Goal: Task Accomplishment & Management: Complete application form

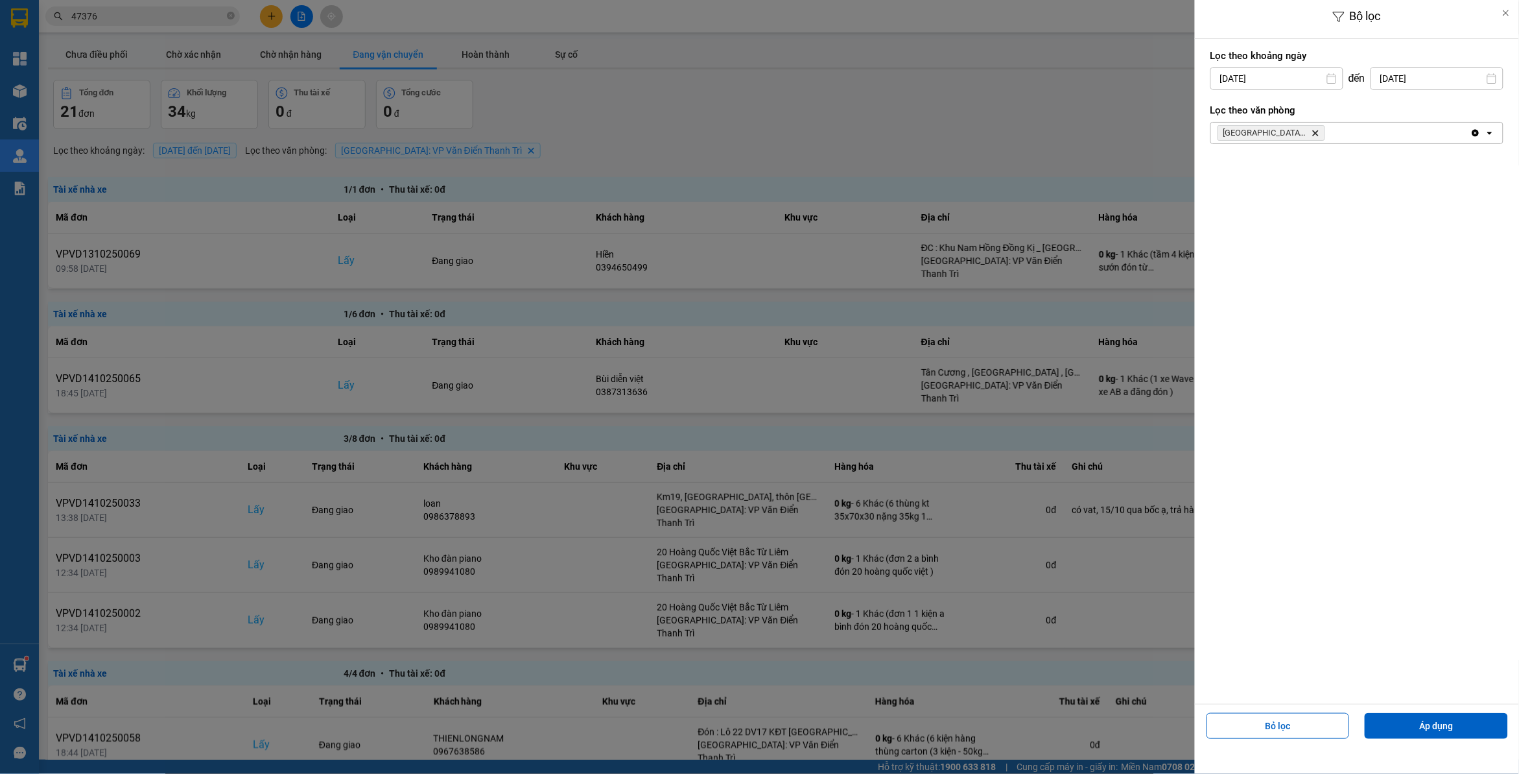
click at [951, 79] on div at bounding box center [759, 387] width 1519 height 774
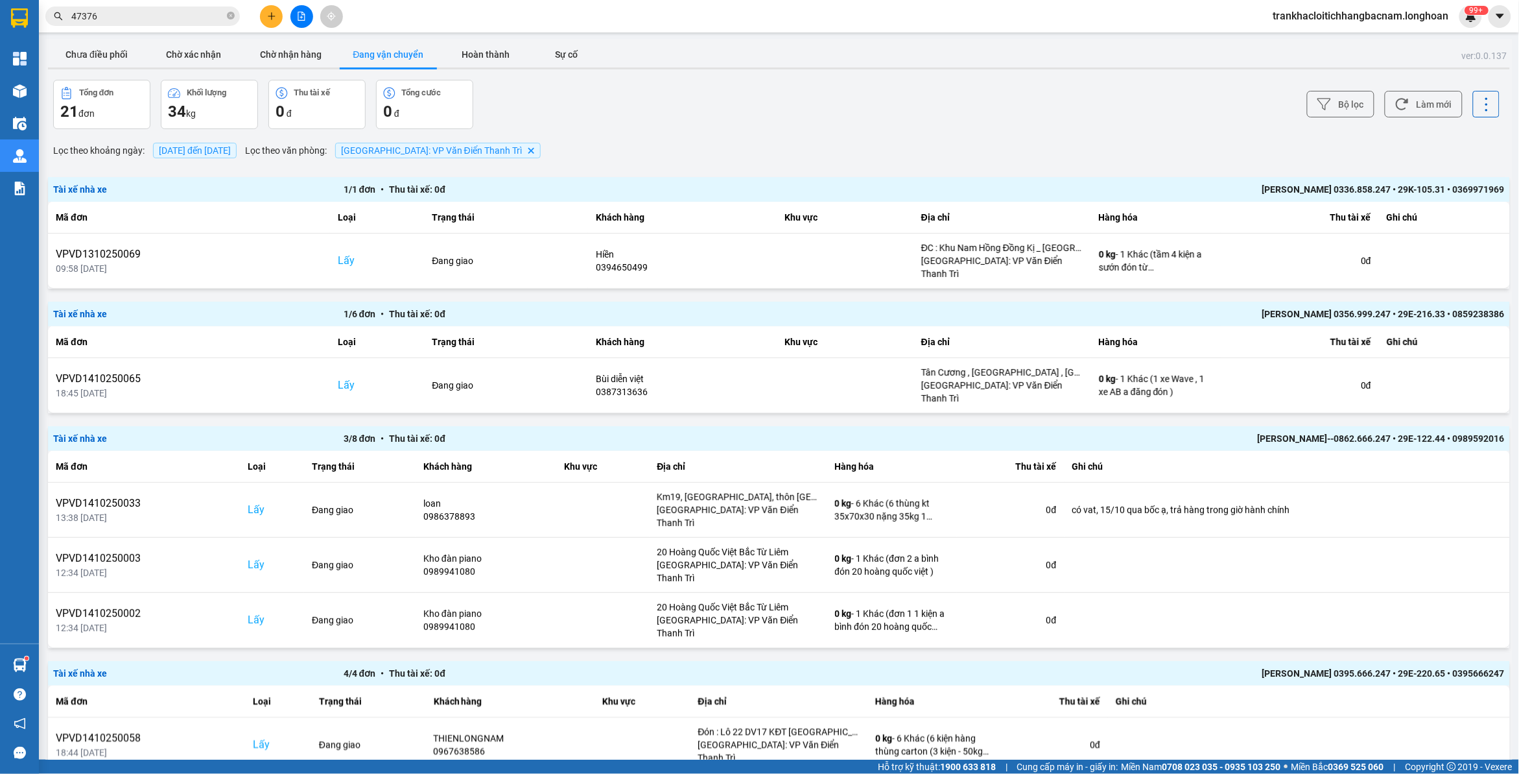
click at [166, 16] on input "47376" at bounding box center [147, 16] width 153 height 14
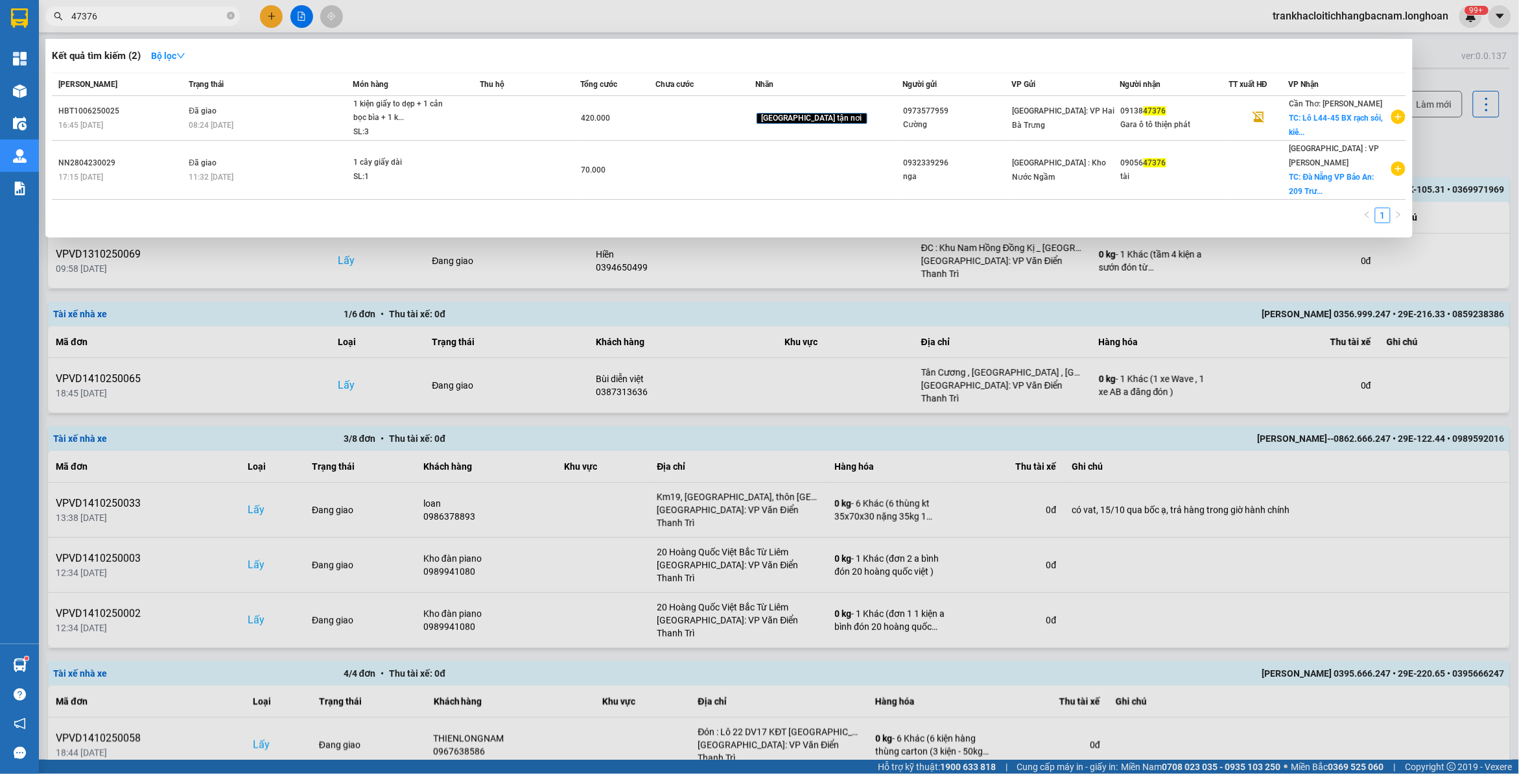
click at [166, 15] on input "47376" at bounding box center [147, 16] width 153 height 14
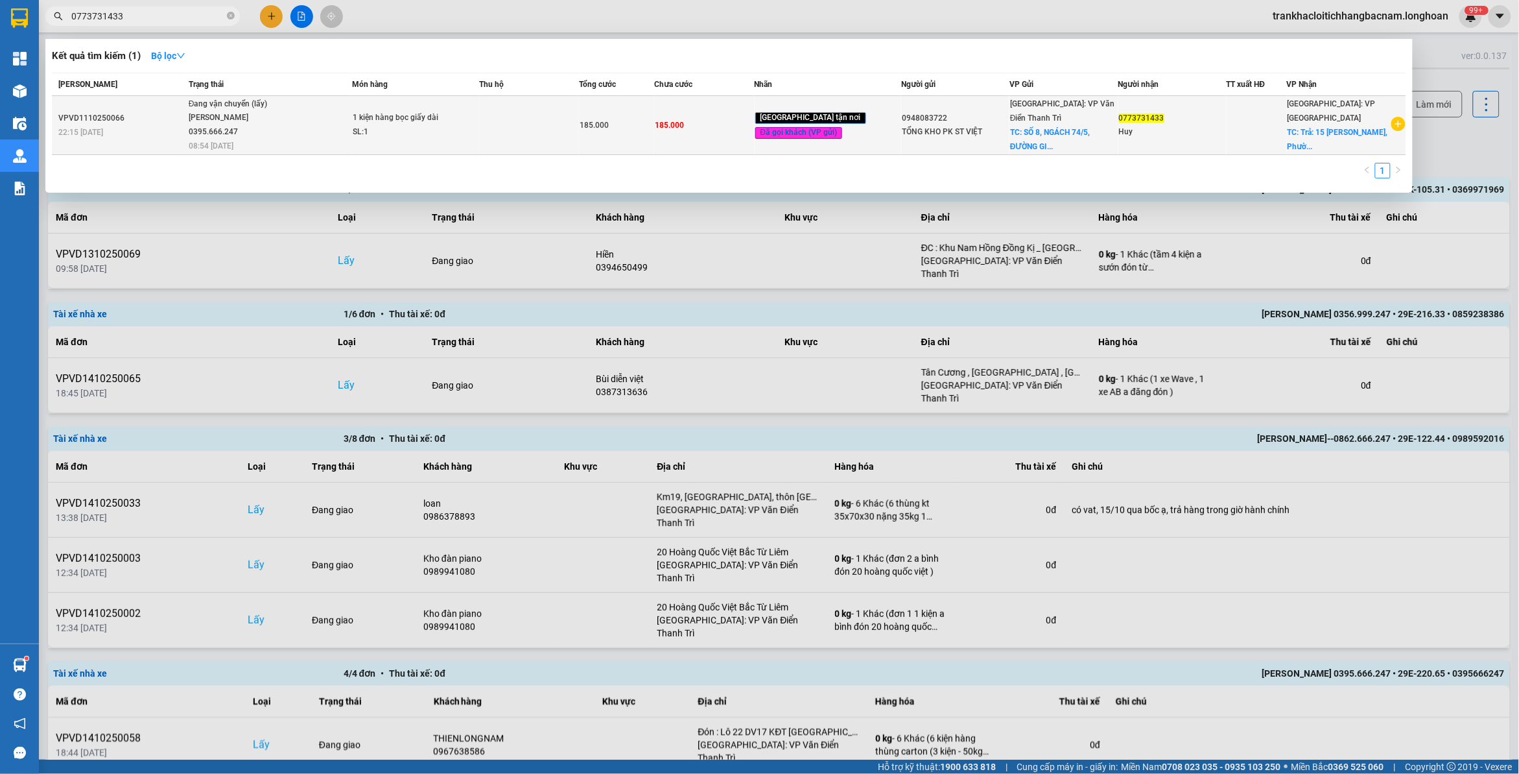
type input "0773731433"
click at [419, 137] on div "SL: 1" at bounding box center [401, 132] width 97 height 14
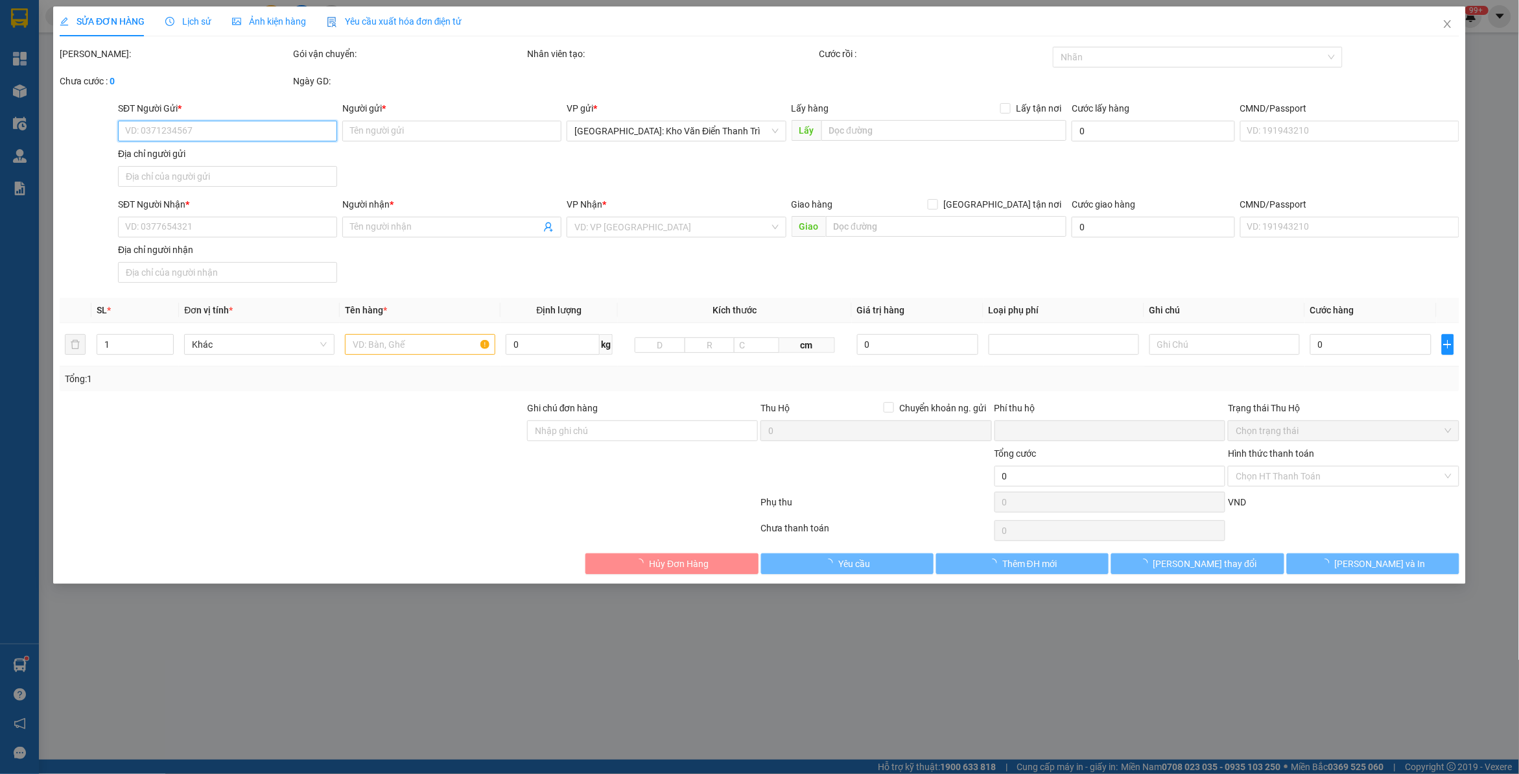
type input "0948083722"
type input "TỔNG KHO PK ST VIỆT"
checkbox input "true"
type input "[STREET_ADDRESS]"
type input "0773731433"
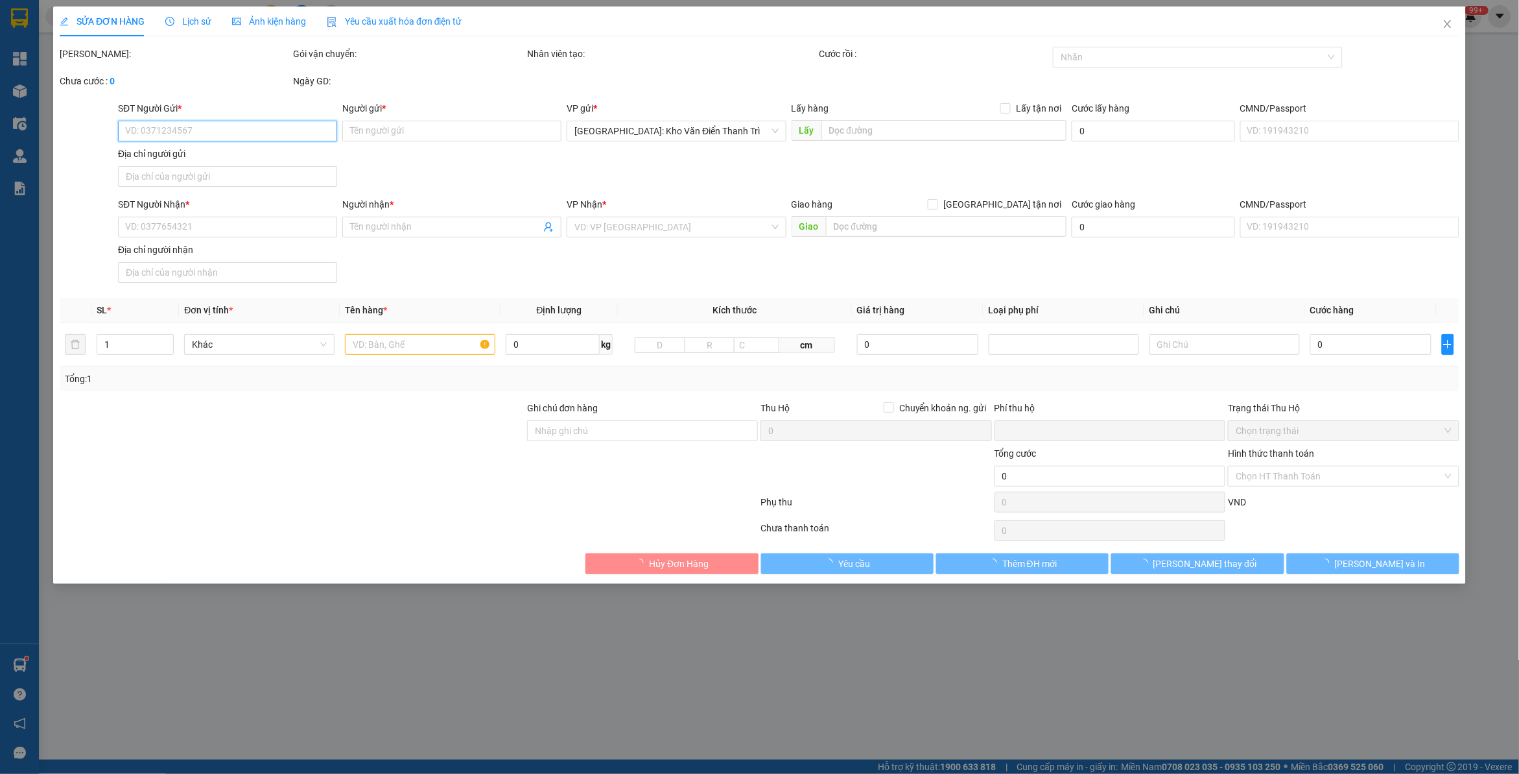
type input "Huy"
checkbox input "true"
type input "Trả: 15 [PERSON_NAME], Phường Tuy [GEOGRAPHIC_DATA]"
type input "HÀNG DỄ MÓP MÉO CHÚ Ý BỐC XẾP NHẸ TAY KHÔNG ĐÈ HÀNG ( KHÔNG ĐỀN GIÁ TRỊ HÀNG )"
type input "0"
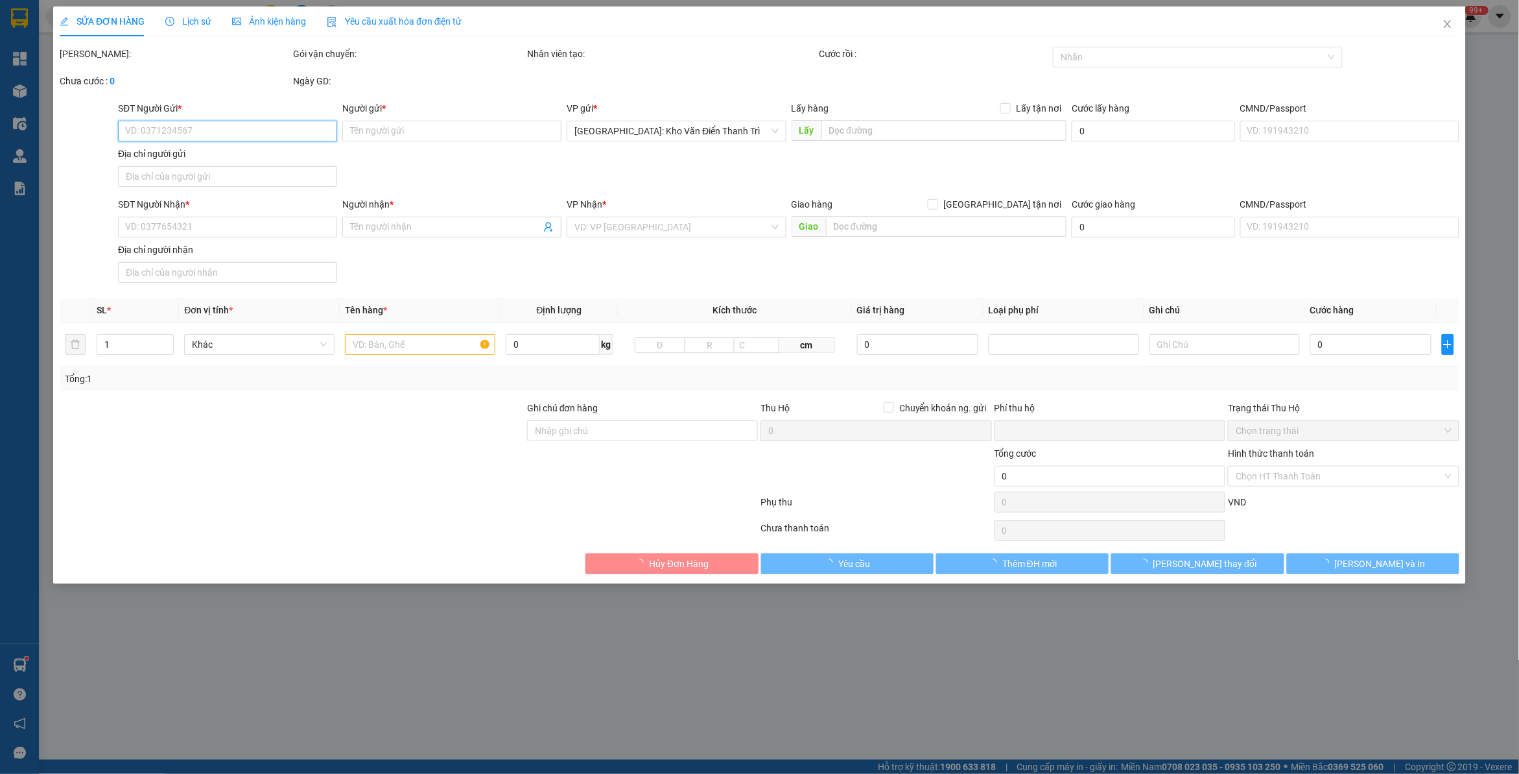
type input "185.000"
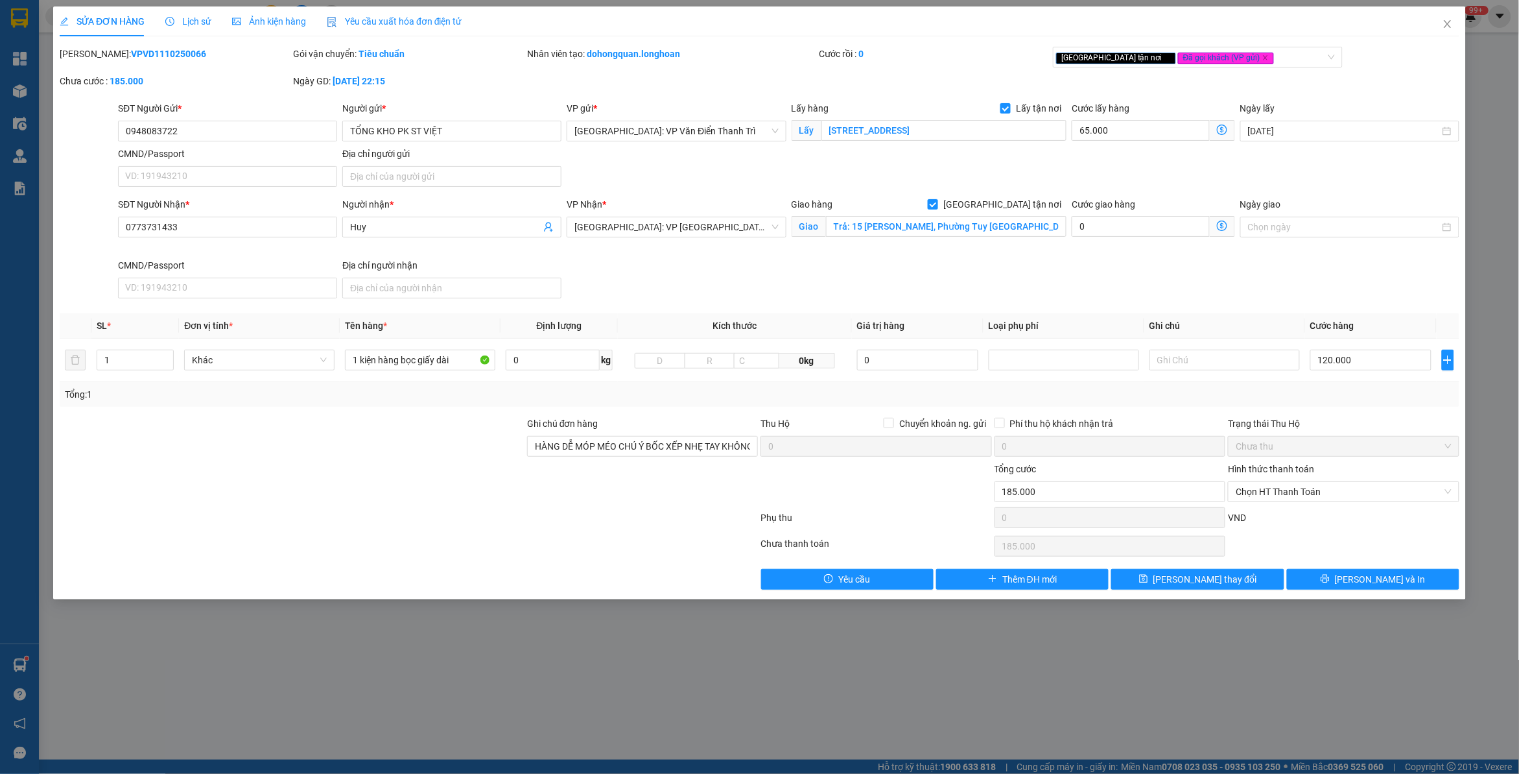
click at [203, 23] on span "Lịch sử" at bounding box center [188, 21] width 46 height 10
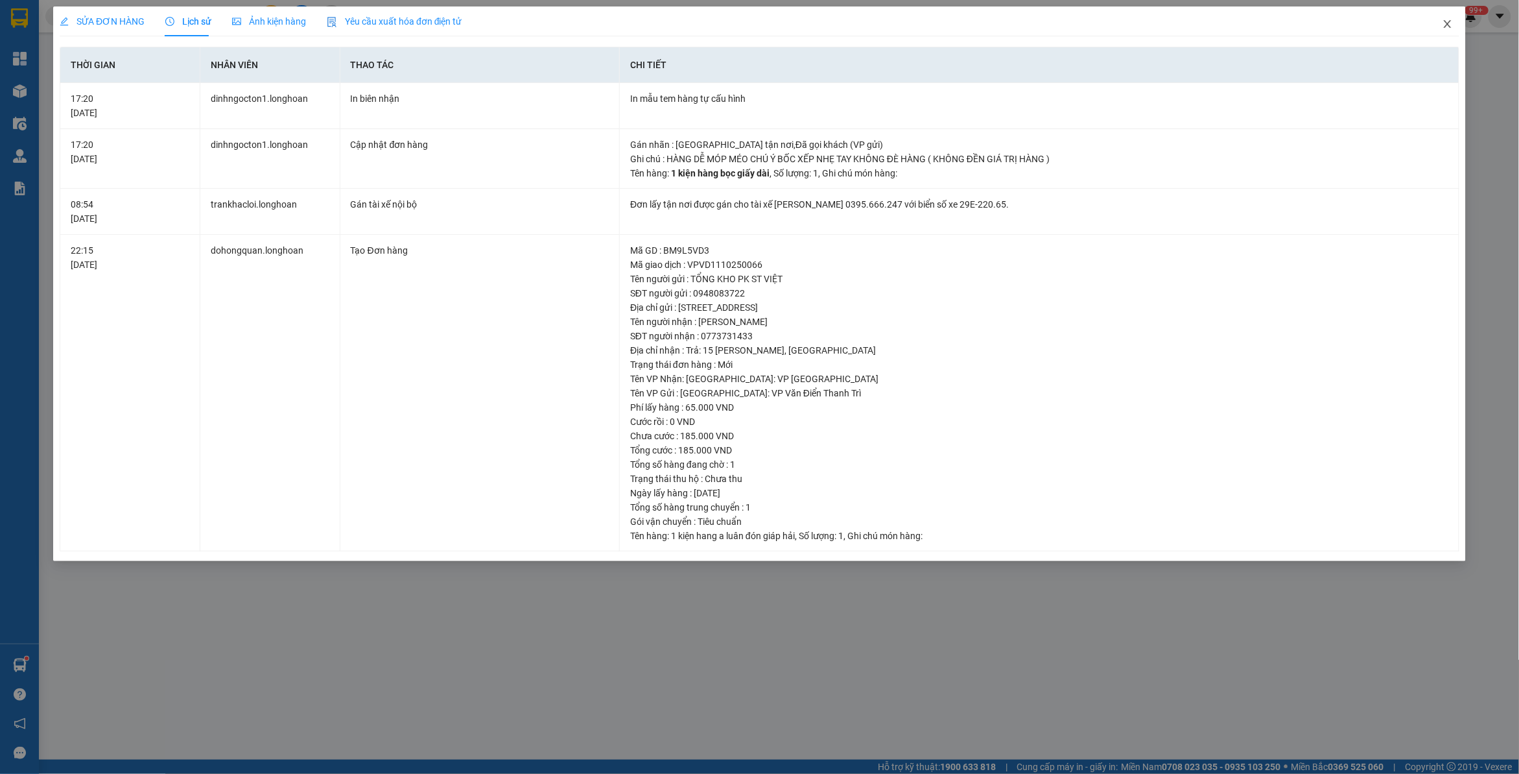
click at [1445, 28] on icon "close" at bounding box center [1448, 24] width 10 height 10
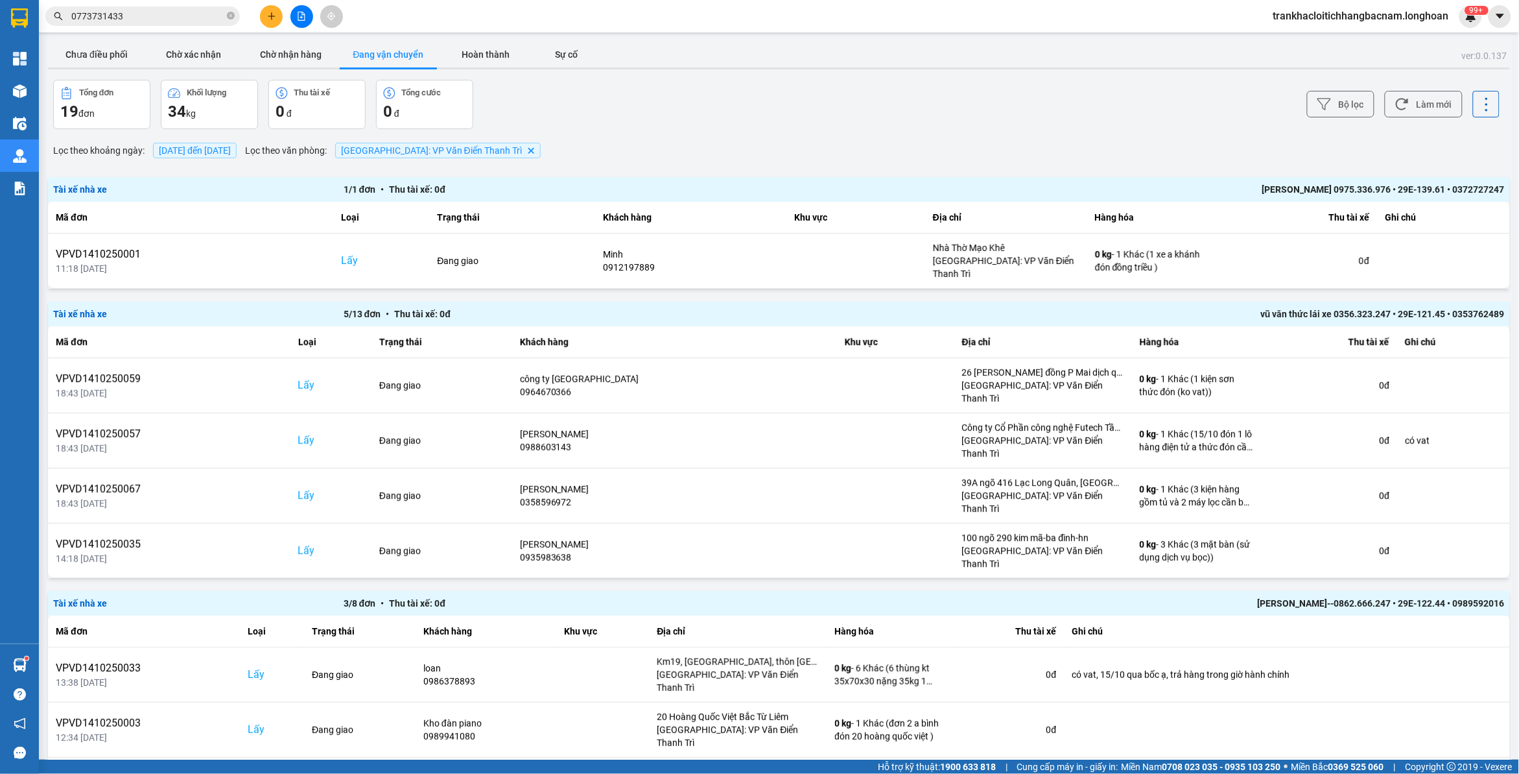
click at [154, 18] on input "0773731433" at bounding box center [147, 16] width 153 height 14
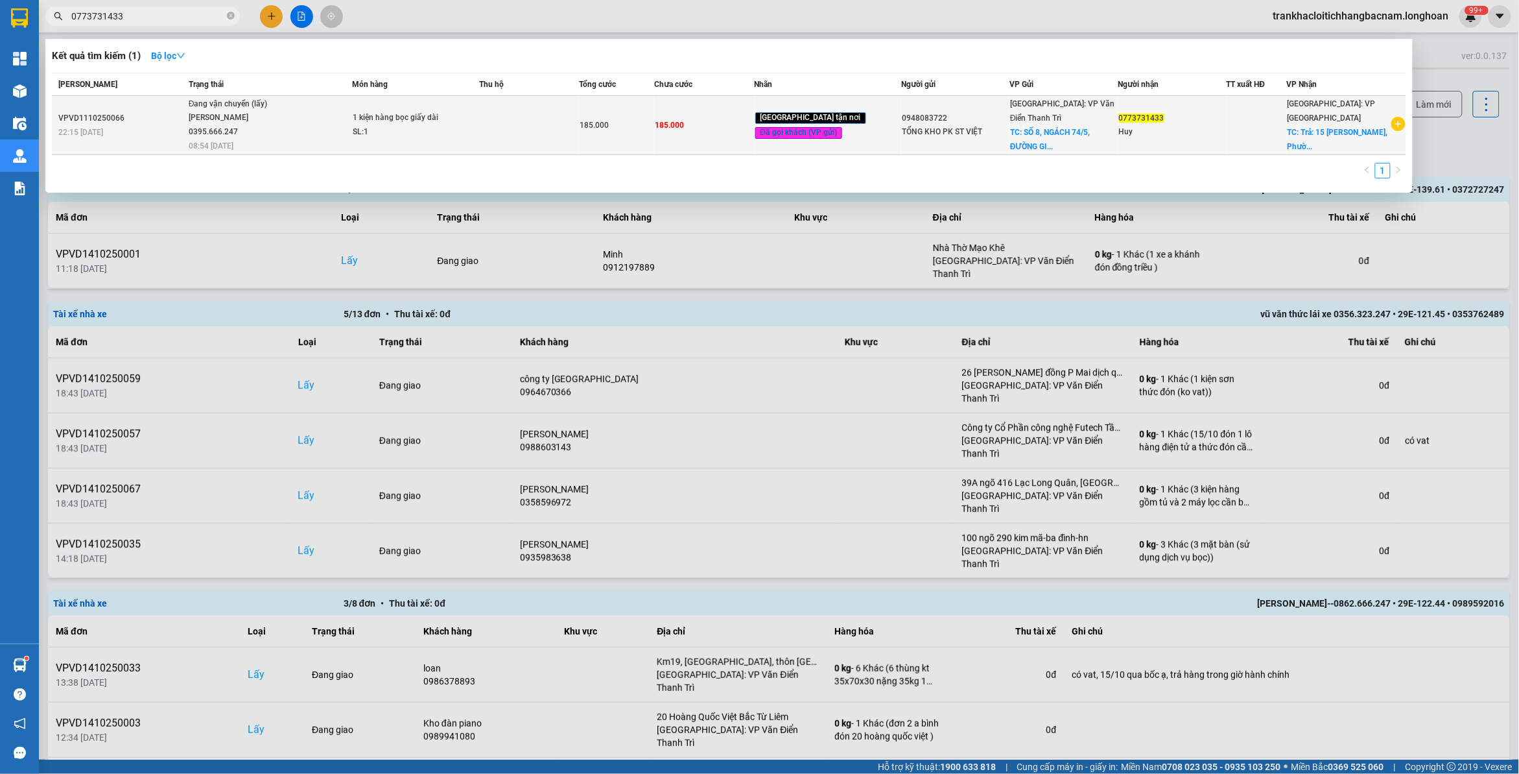
click at [335, 115] on span "Đang vận chuyển (lấy) Phạm Thế Luân 0395.666.247 08:54 - 12/10" at bounding box center [270, 124] width 163 height 54
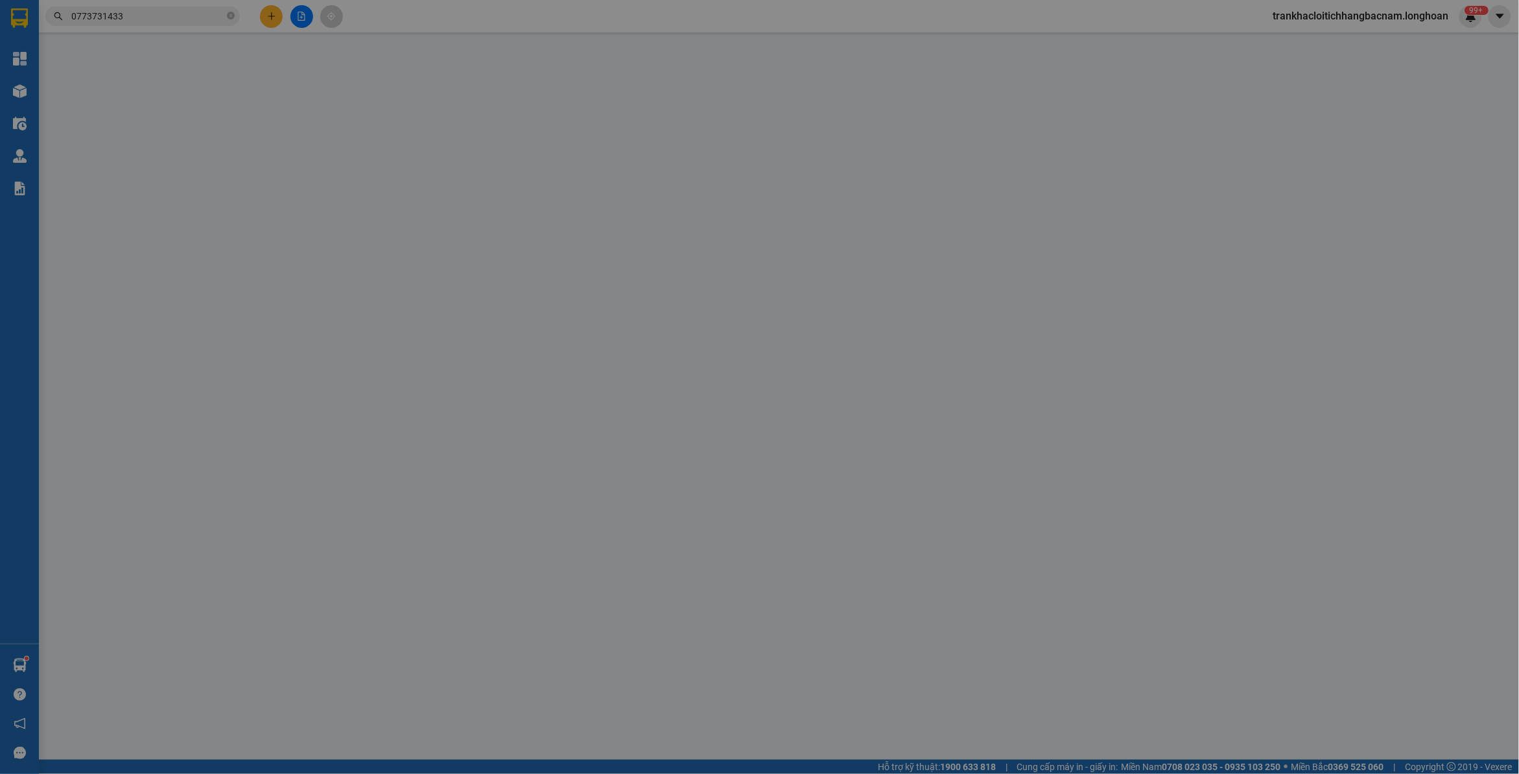
type input "0948083722"
type input "TỔNG KHO PK ST VIỆT"
checkbox input "true"
type input "[STREET_ADDRESS]"
type input "0773731433"
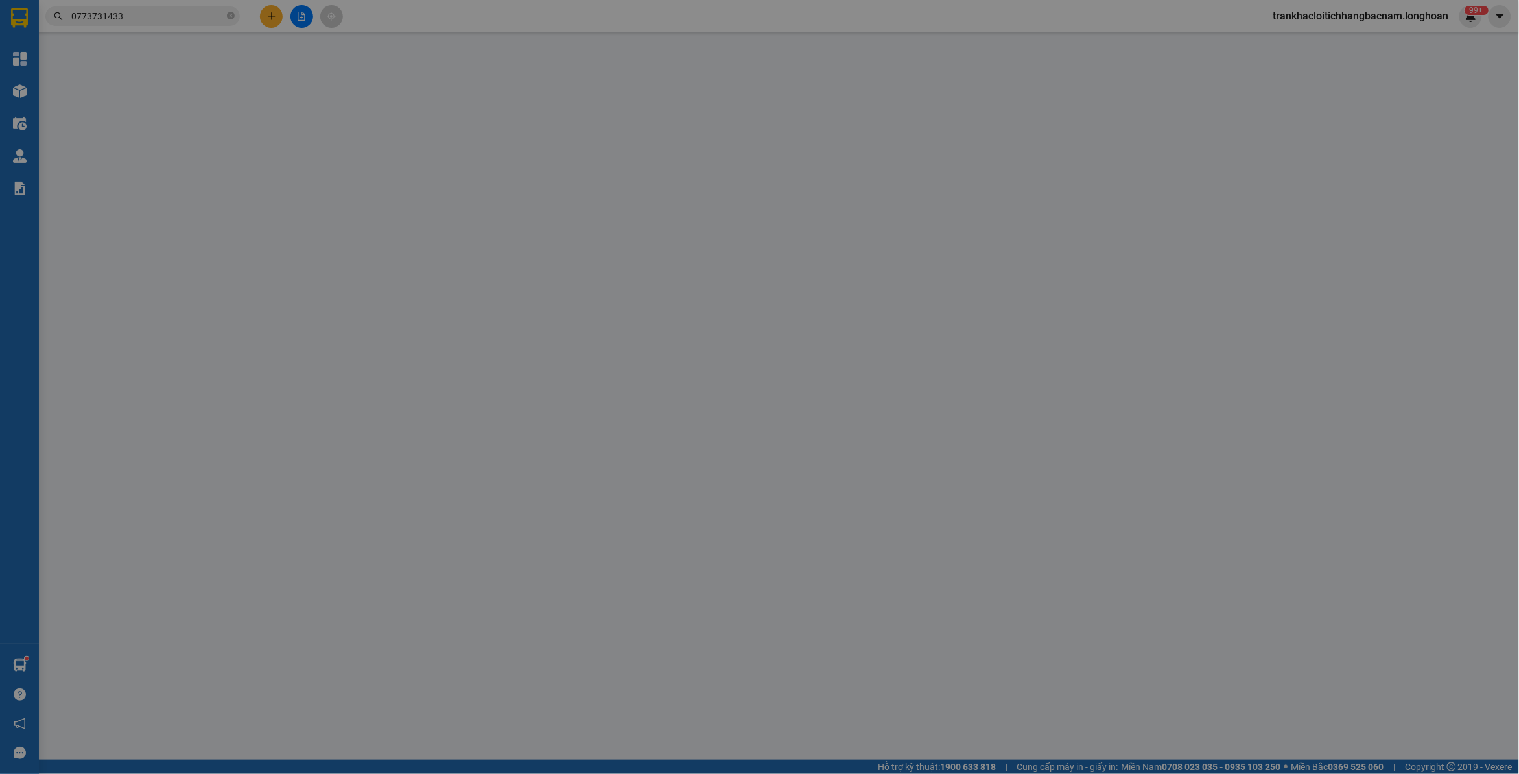
type input "Huy"
checkbox input "true"
type input "Trả: 15 [PERSON_NAME], Phường Tuy [GEOGRAPHIC_DATA]"
type input "HÀNG DỄ MÓP MÉO CHÚ Ý BỐC XẾP NHẸ TAY KHÔNG ĐÈ HÀNG ( KHÔNG ĐỀN GIÁ TRỊ HÀNG )"
type input "0"
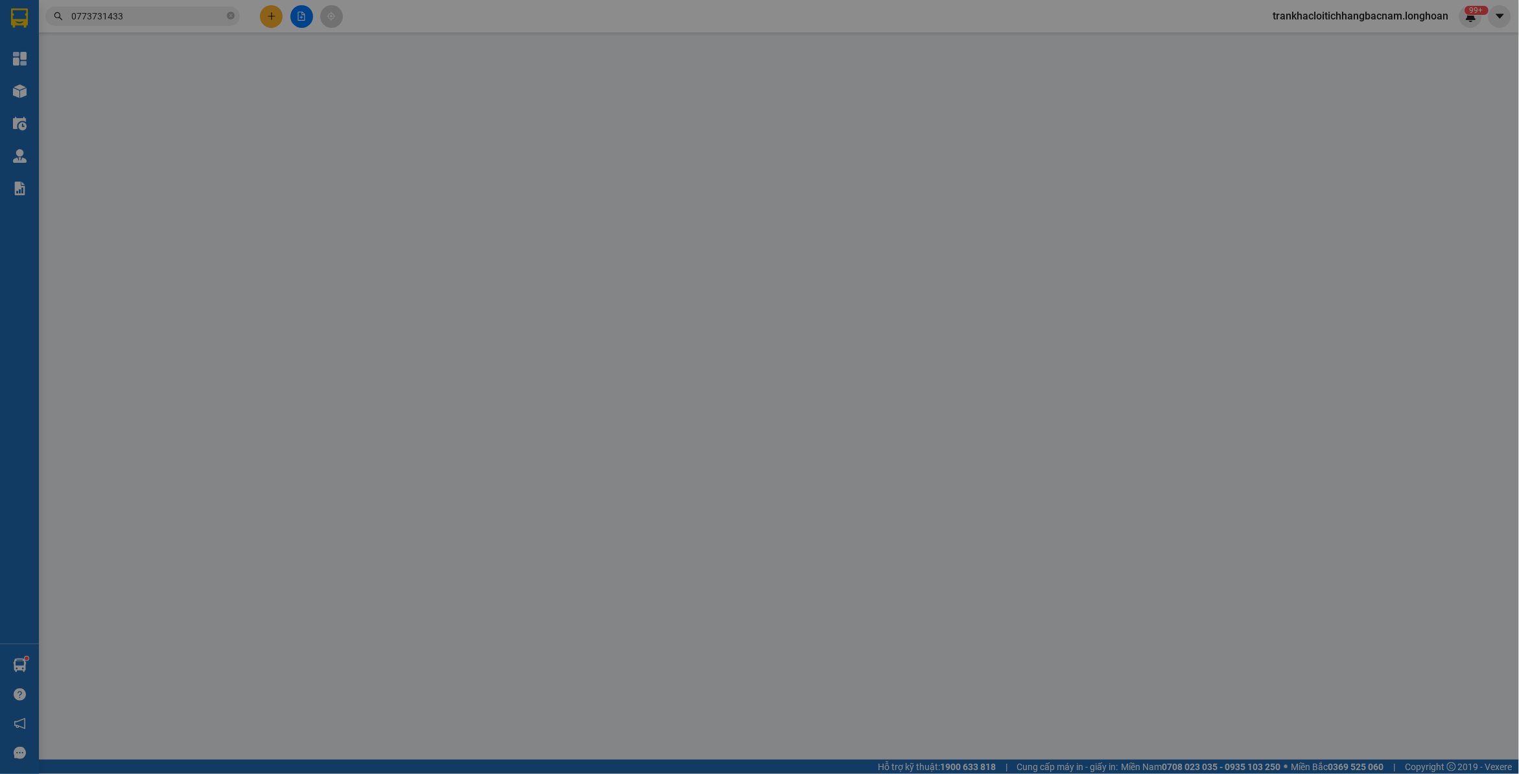
type input "185.000"
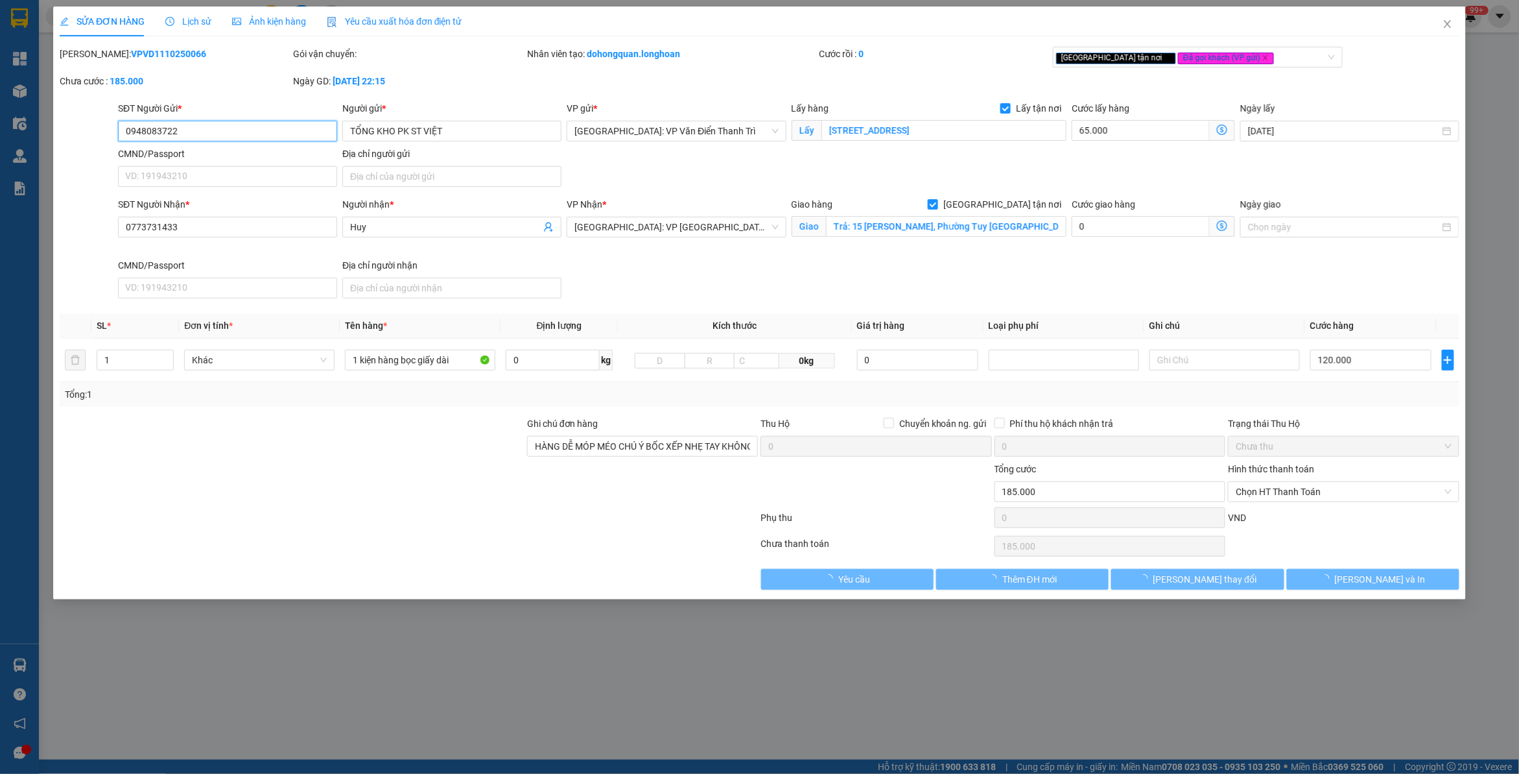
type input "0948083722"
type input "TỔNG KHO PK ST VIỆT"
checkbox input "true"
type input "[STREET_ADDRESS]"
type input "0773731433"
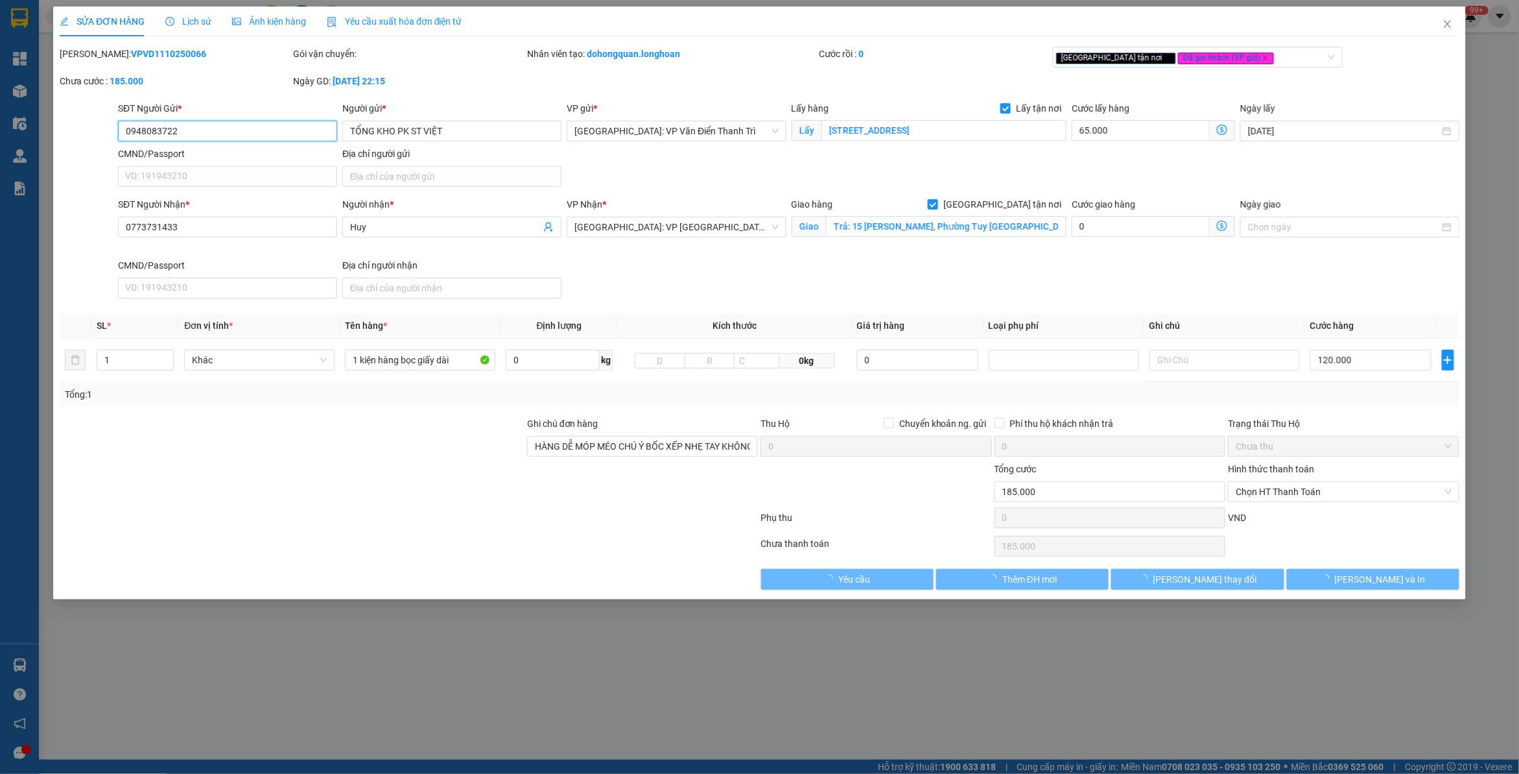
type input "Huy"
checkbox input "true"
type input "Trả: 15 [PERSON_NAME], Phường Tuy [GEOGRAPHIC_DATA]"
type input "HÀNG DỄ MÓP MÉO CHÚ Ý BỐC XẾP NHẸ TAY KHÔNG ĐÈ HÀNG ( KHÔNG ĐỀN GIÁ TRỊ HÀNG )"
type input "0"
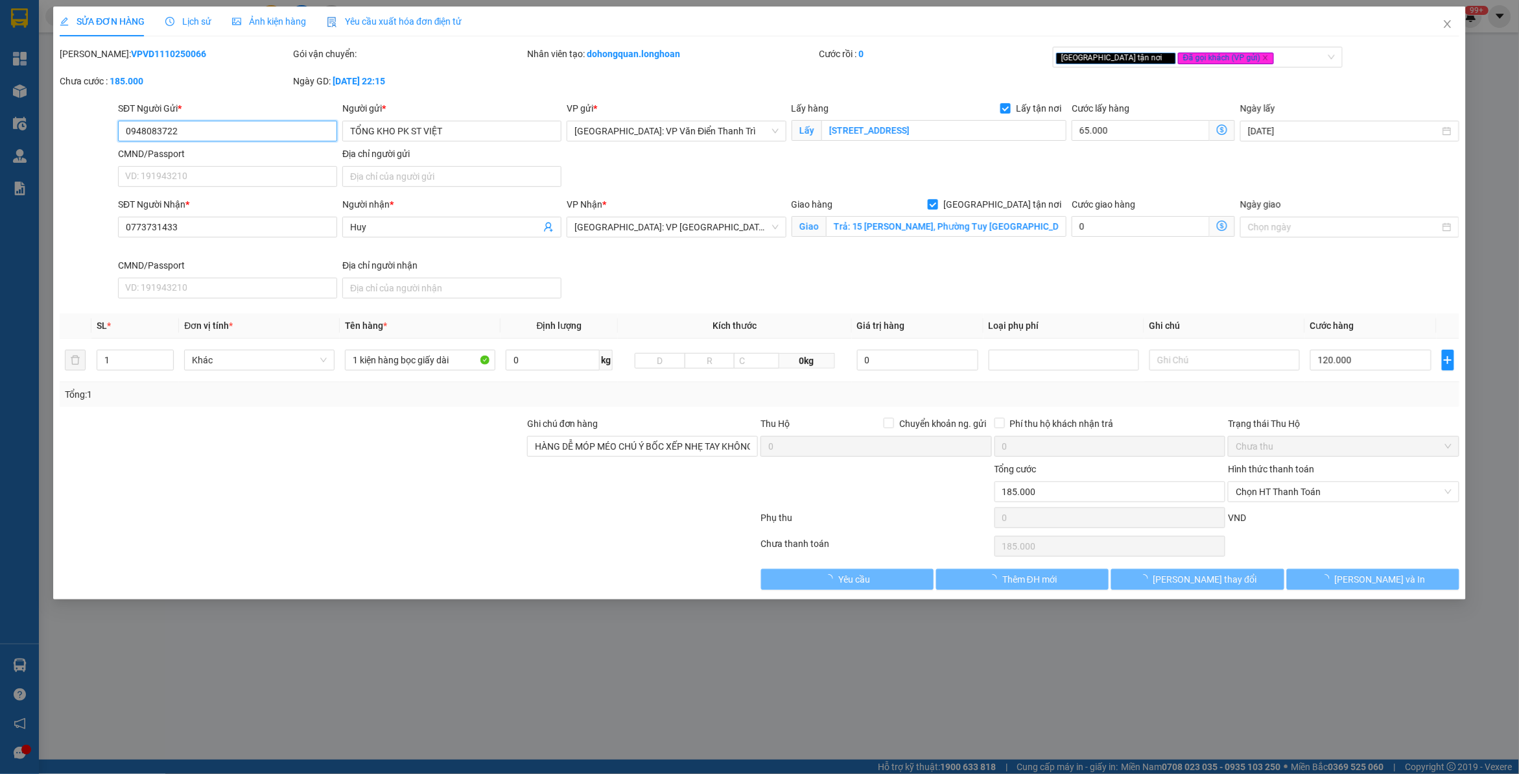
type input "185.000"
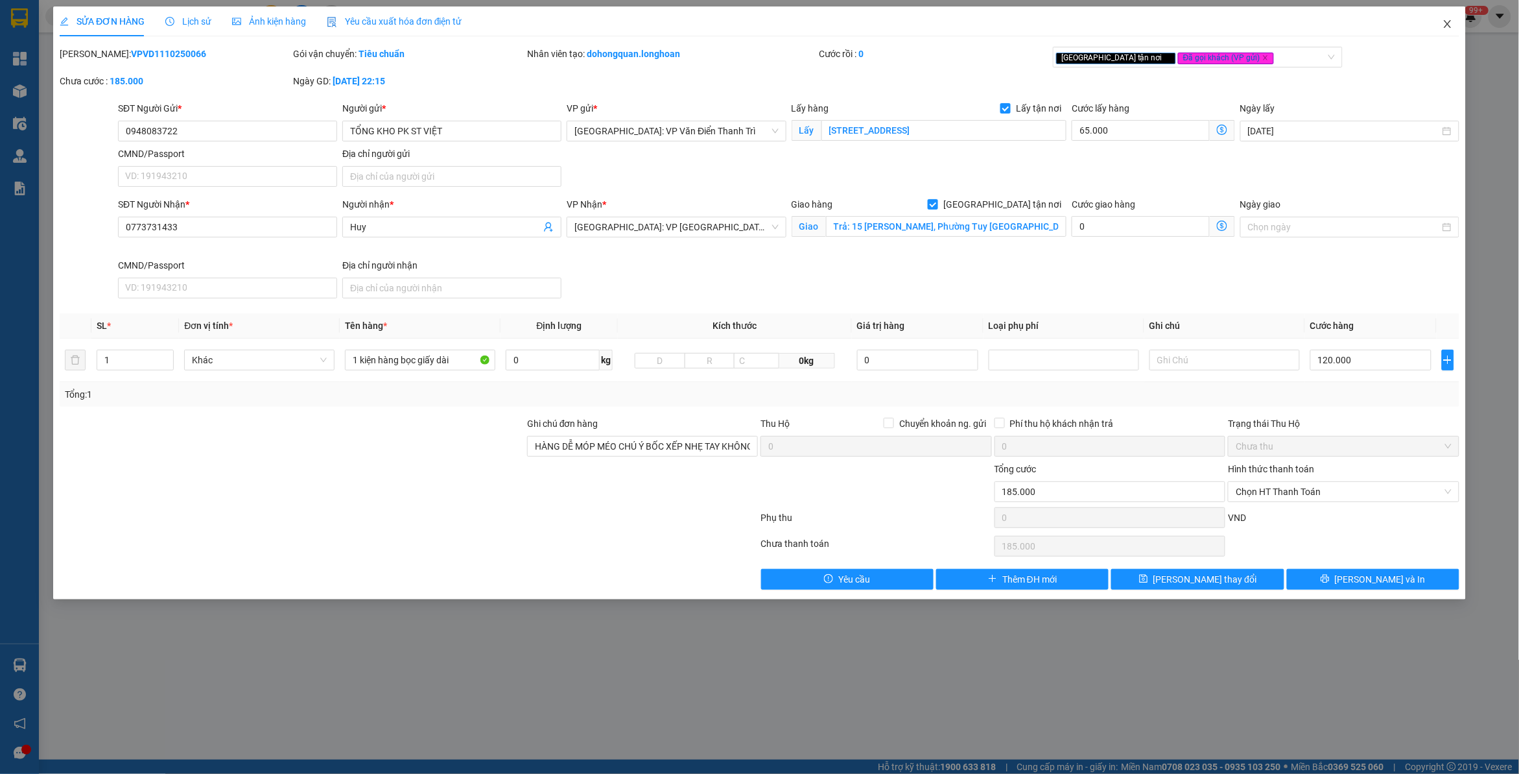
click at [1446, 20] on icon "close" at bounding box center [1448, 24] width 10 height 10
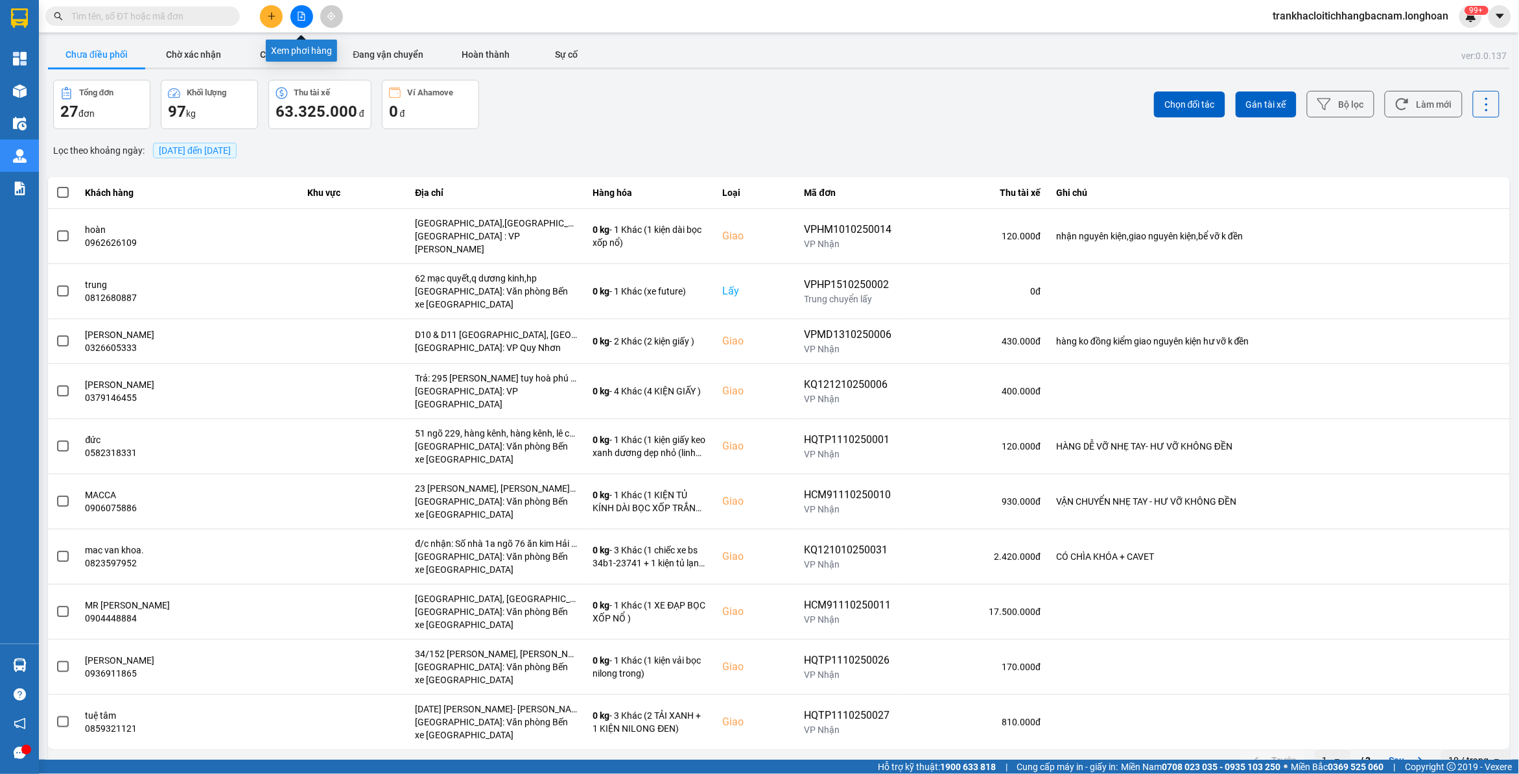
click at [300, 16] on icon "file-add" at bounding box center [301, 16] width 9 height 9
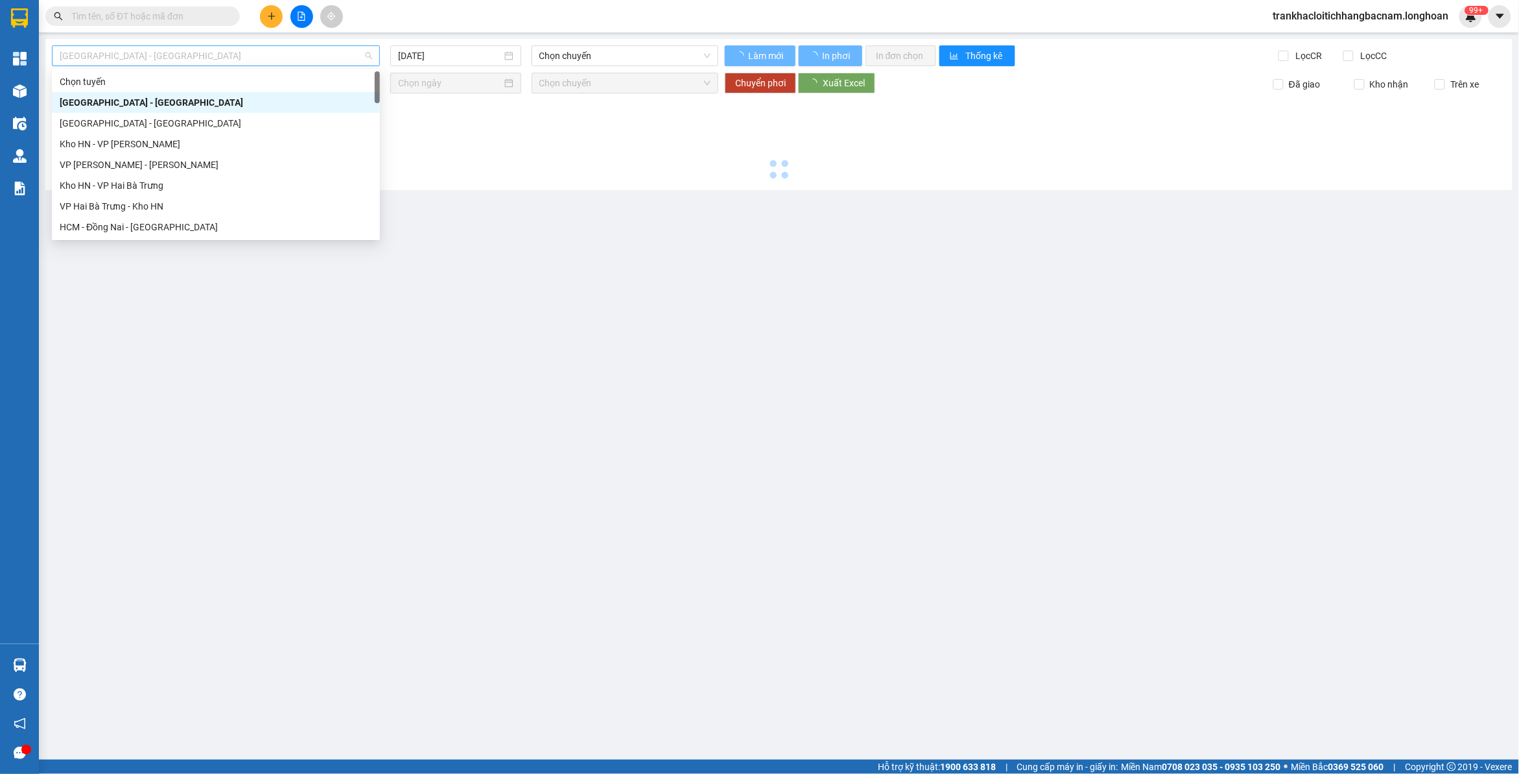
click at [196, 57] on span "[GEOGRAPHIC_DATA] - [GEOGRAPHIC_DATA]" at bounding box center [216, 55] width 313 height 19
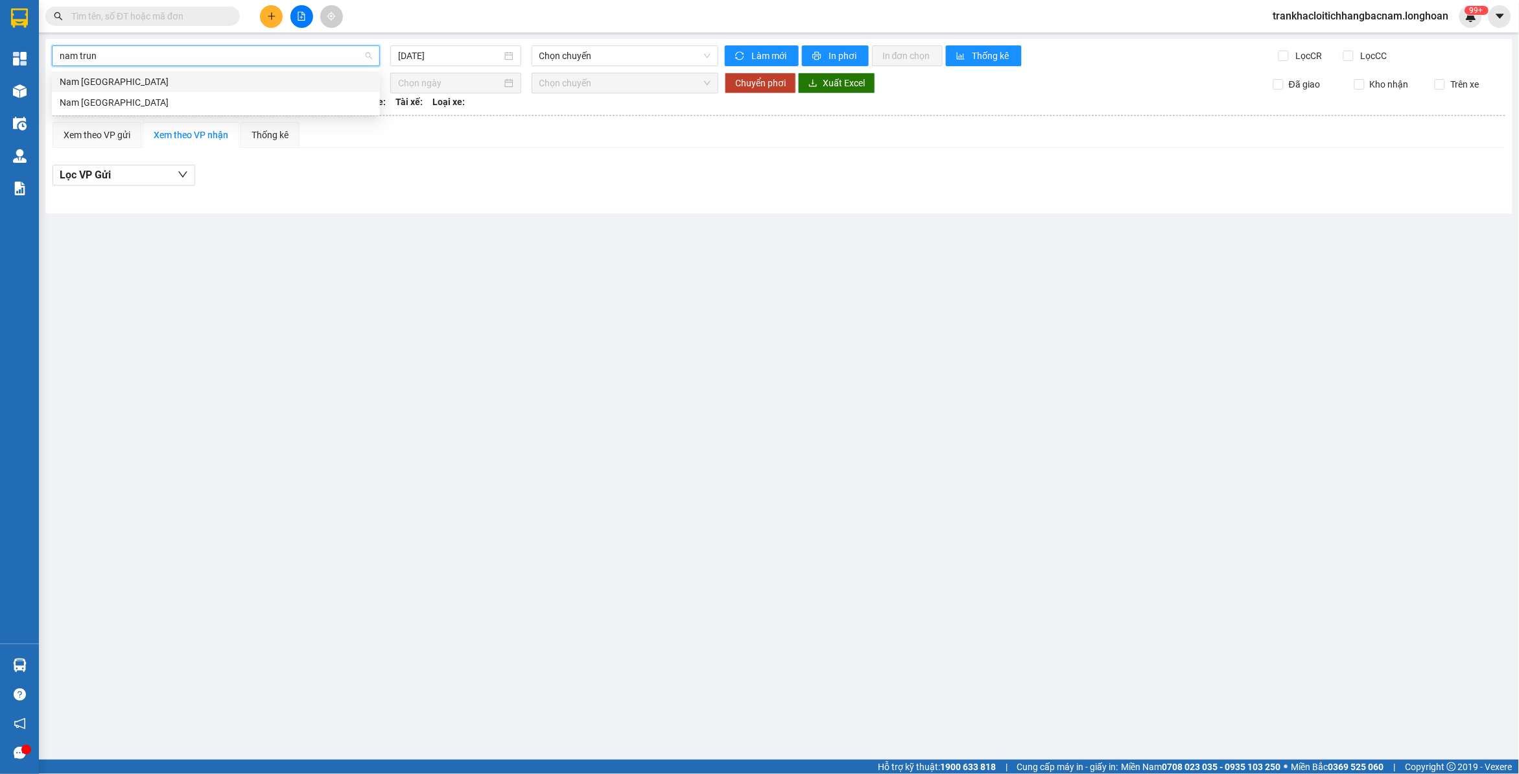
type input "nam trung"
click at [109, 102] on div "Nam [GEOGRAPHIC_DATA]" at bounding box center [216, 102] width 313 height 14
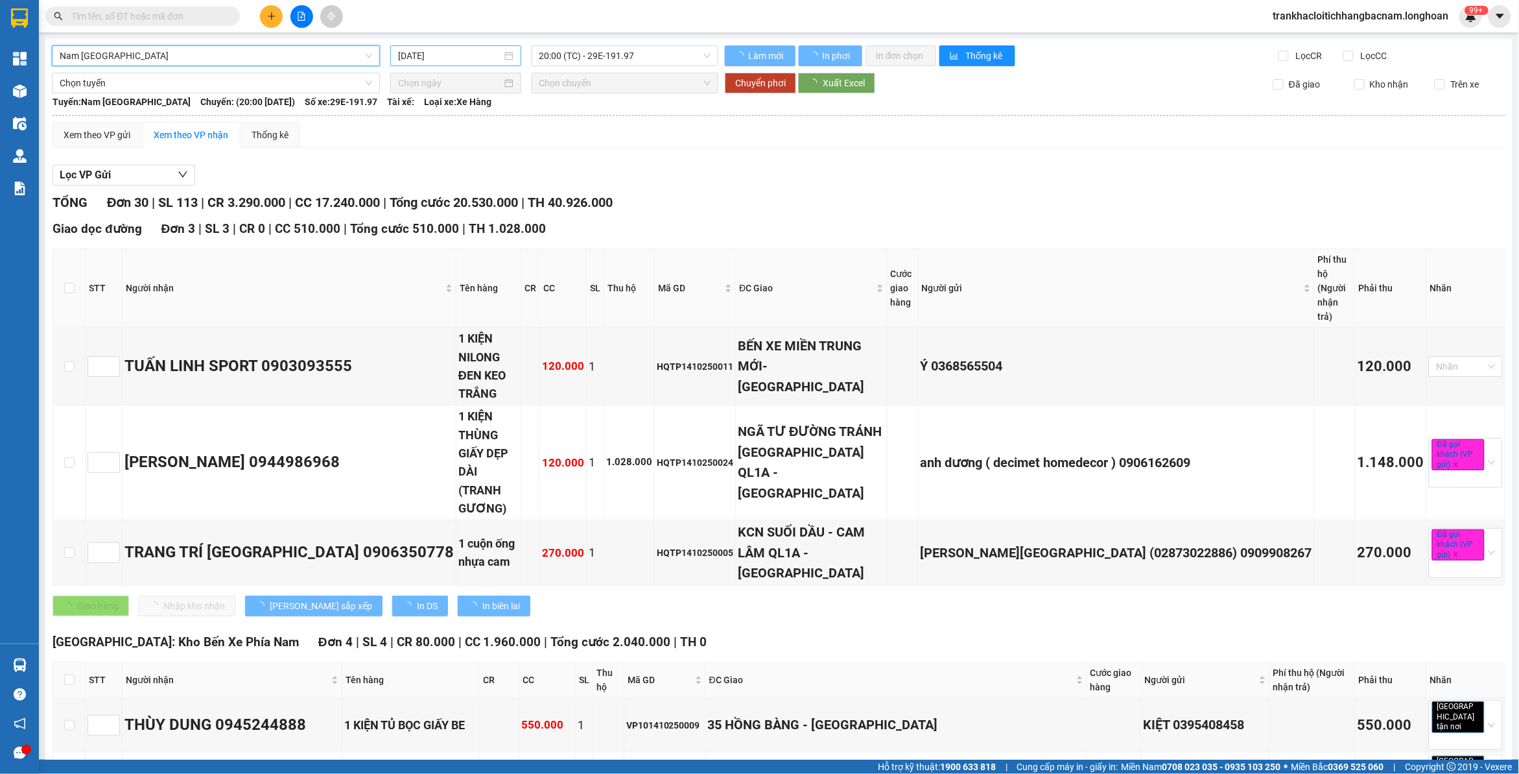
click at [447, 56] on input "[DATE]" at bounding box center [450, 56] width 104 height 14
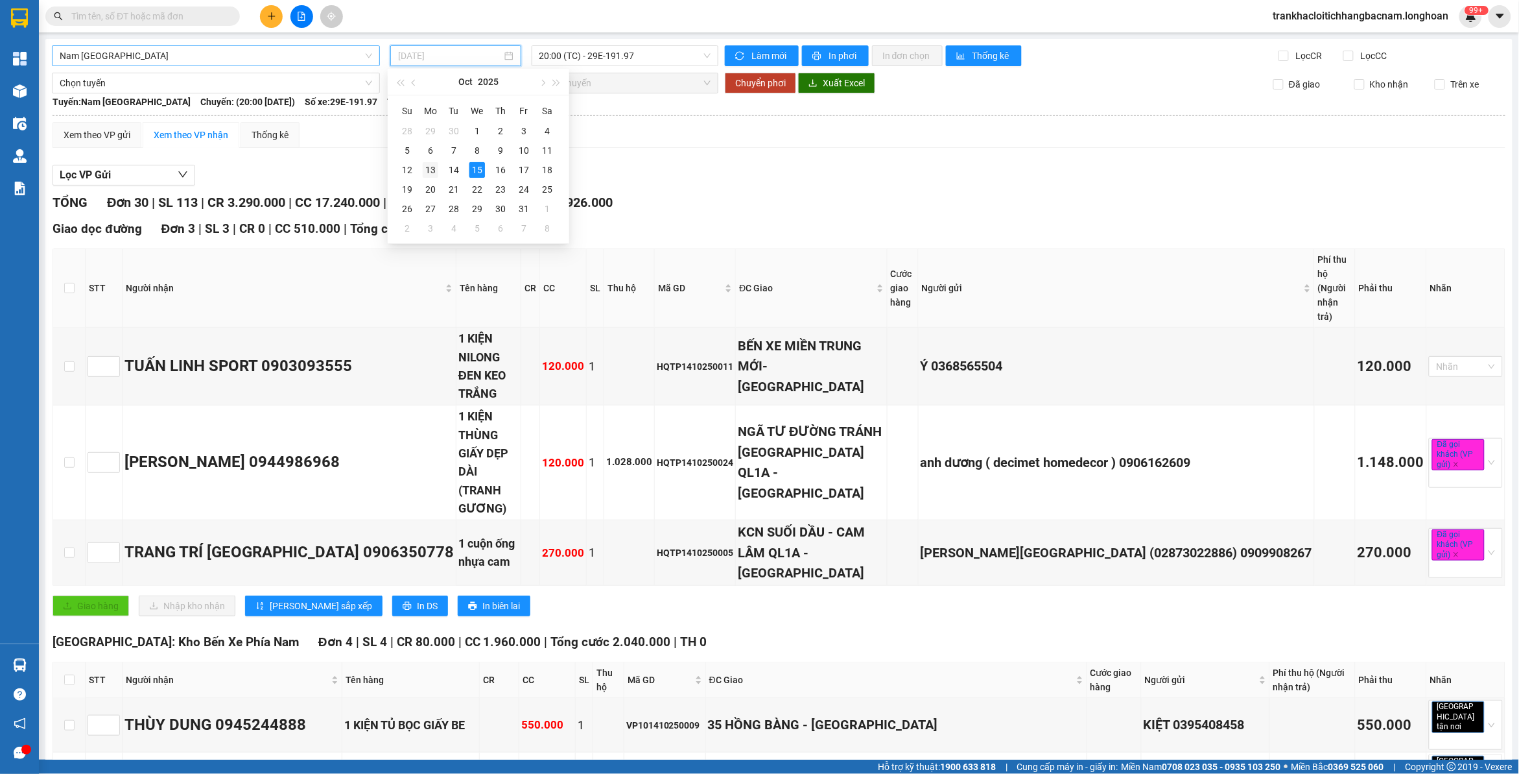
click at [429, 172] on div "13" at bounding box center [431, 170] width 16 height 16
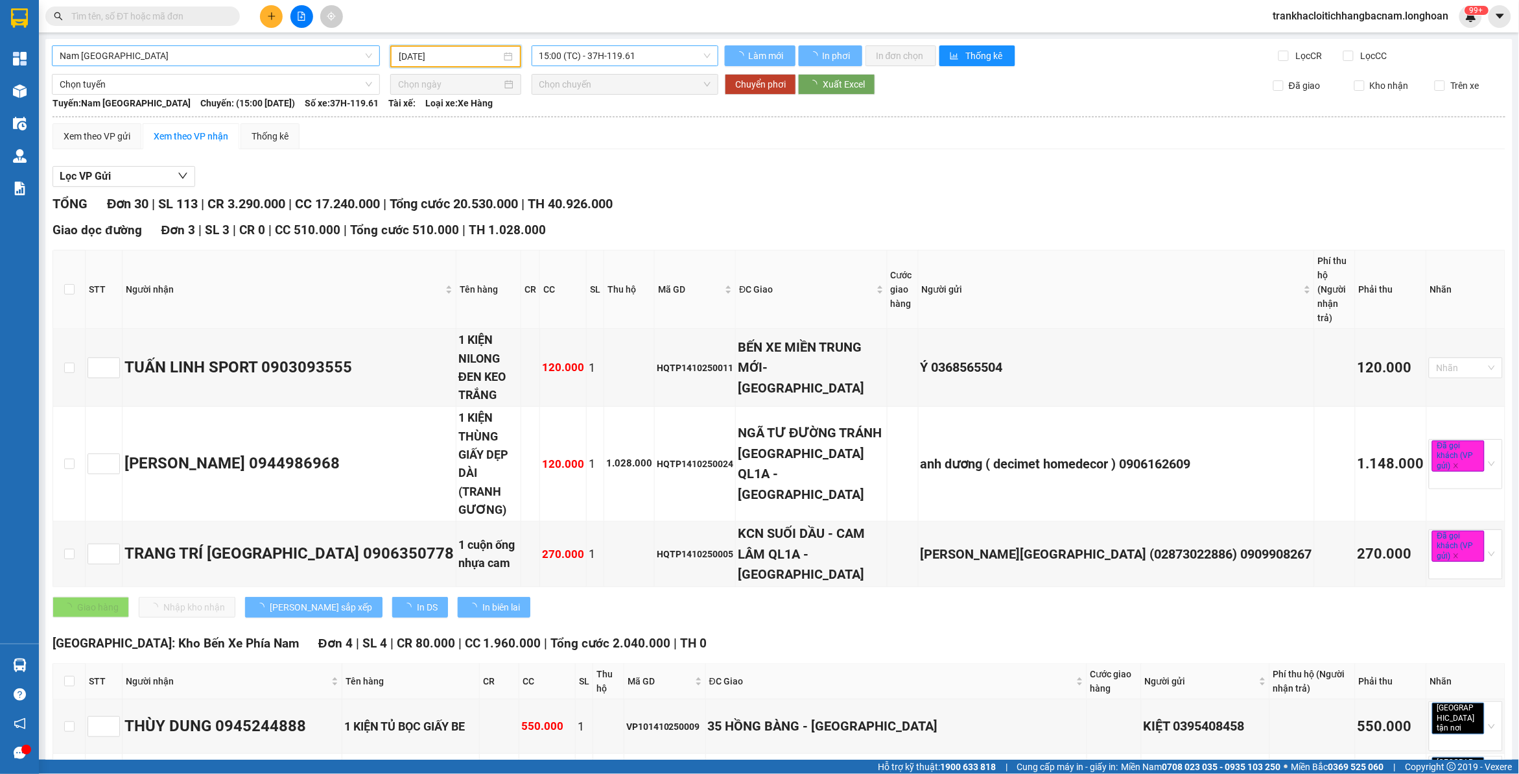
type input "[DATE]"
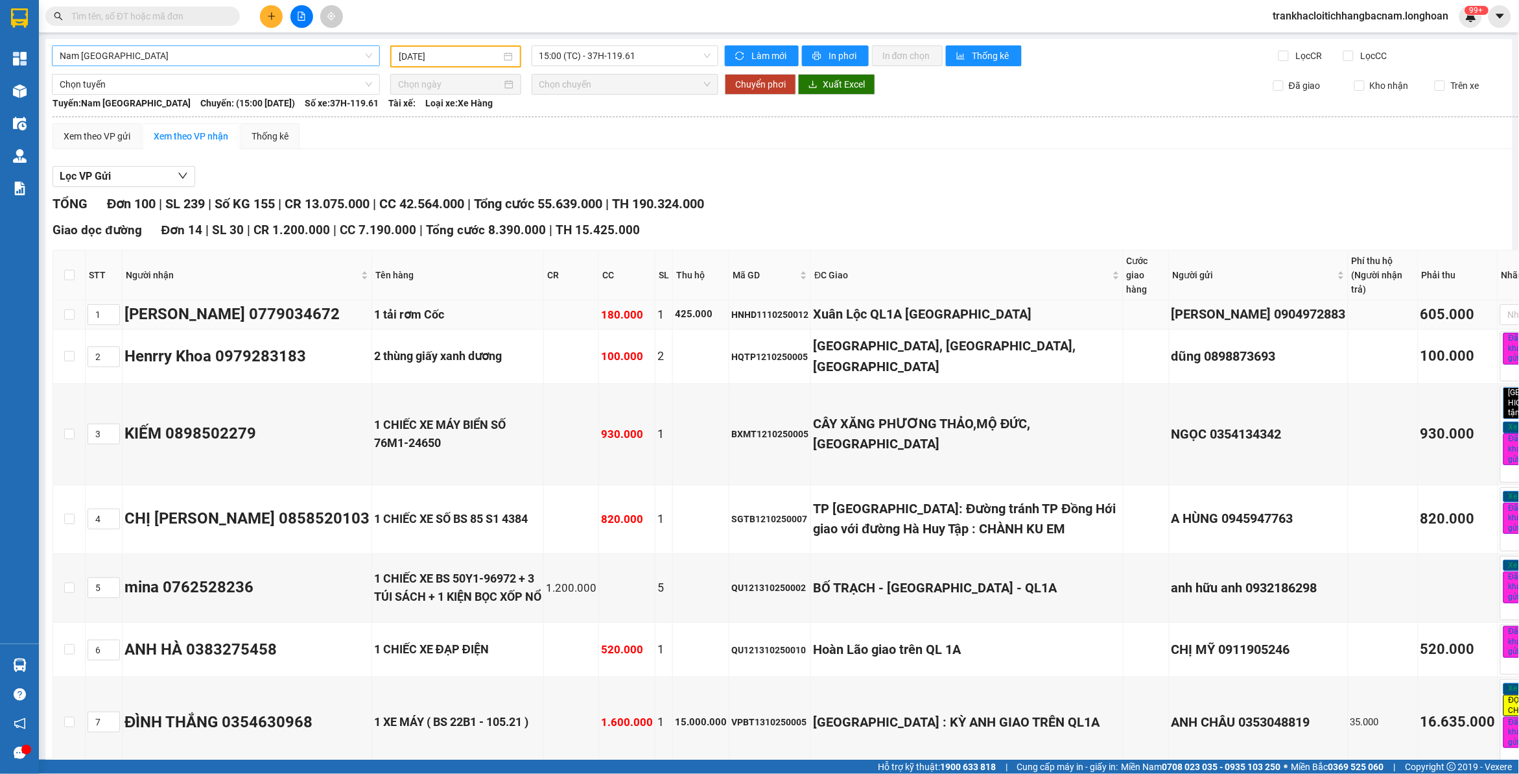
click at [731, 316] on div "HNHD1110250012" at bounding box center [769, 314] width 77 height 14
copy div "HNHD1110250012"
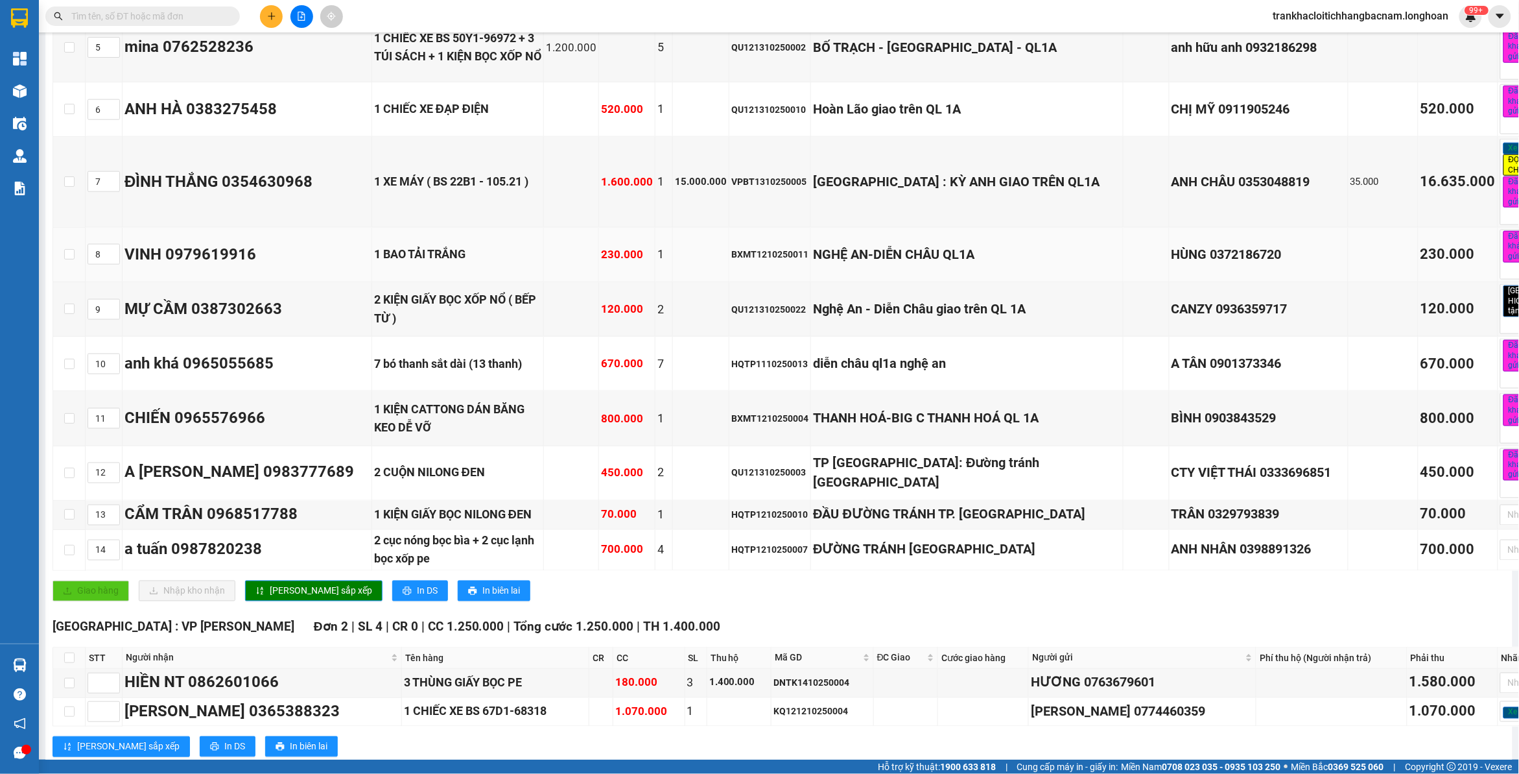
scroll to position [135, 0]
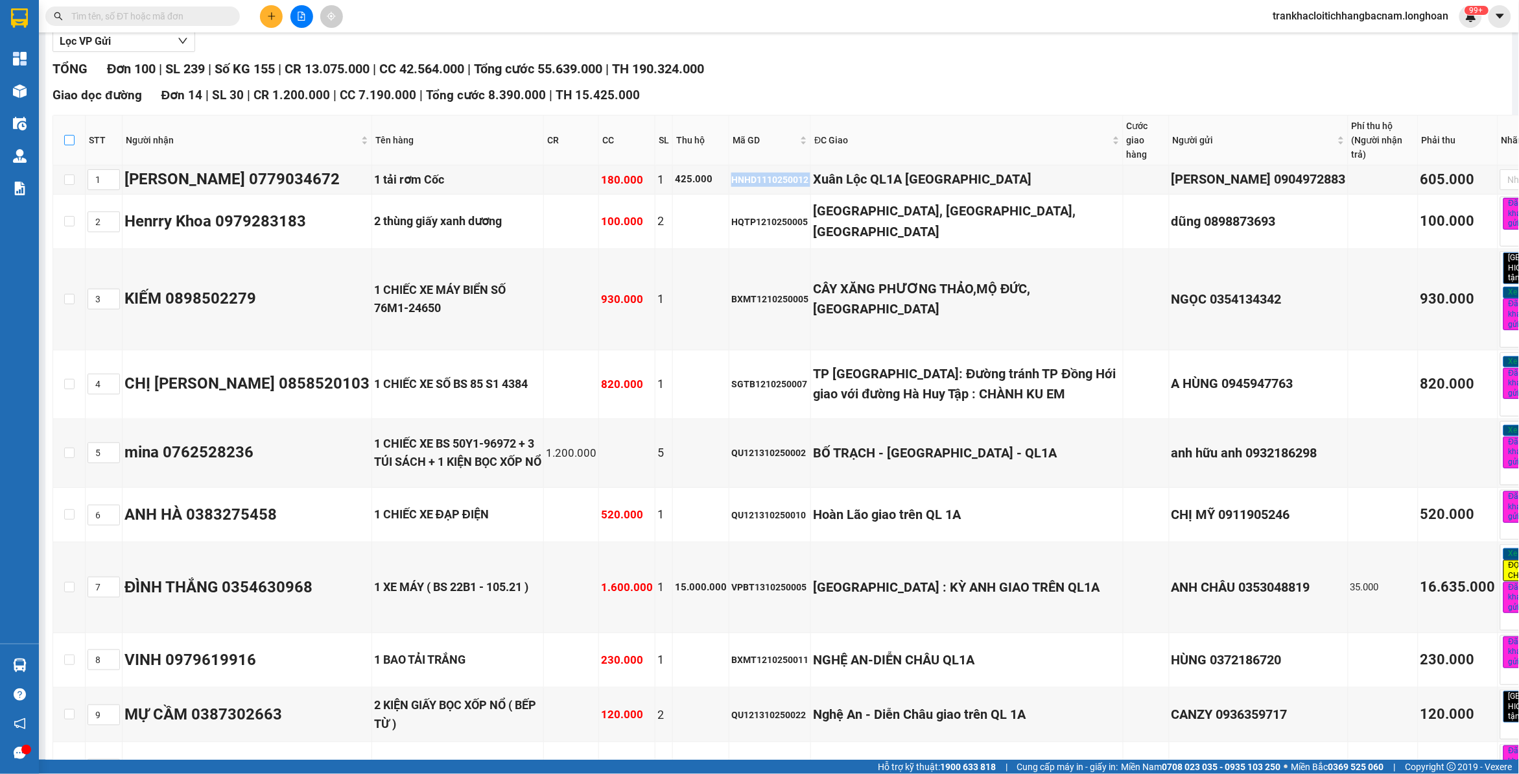
click at [73, 141] on input "checkbox" at bounding box center [69, 140] width 10 height 10
checkbox input "true"
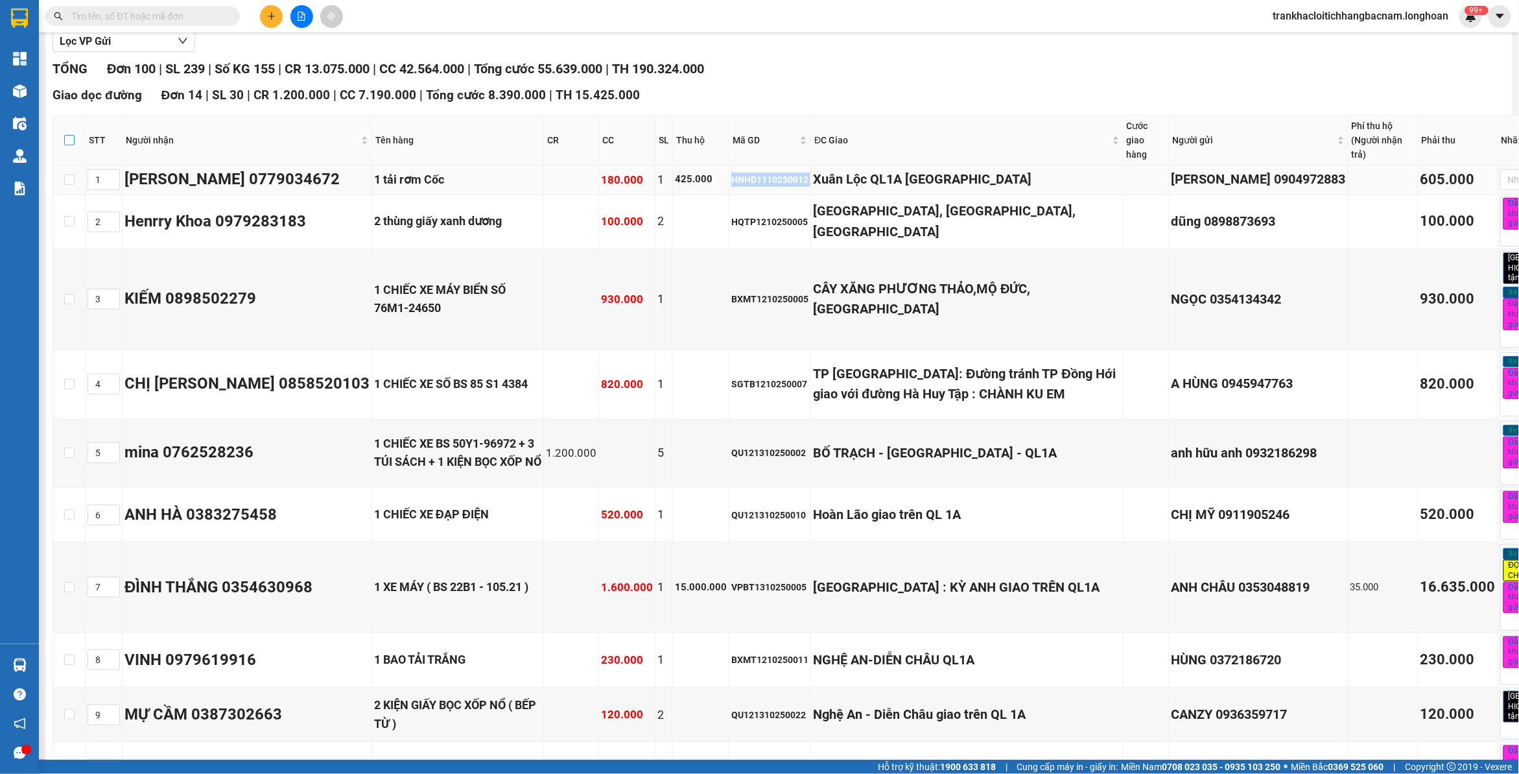
checkbox input "true"
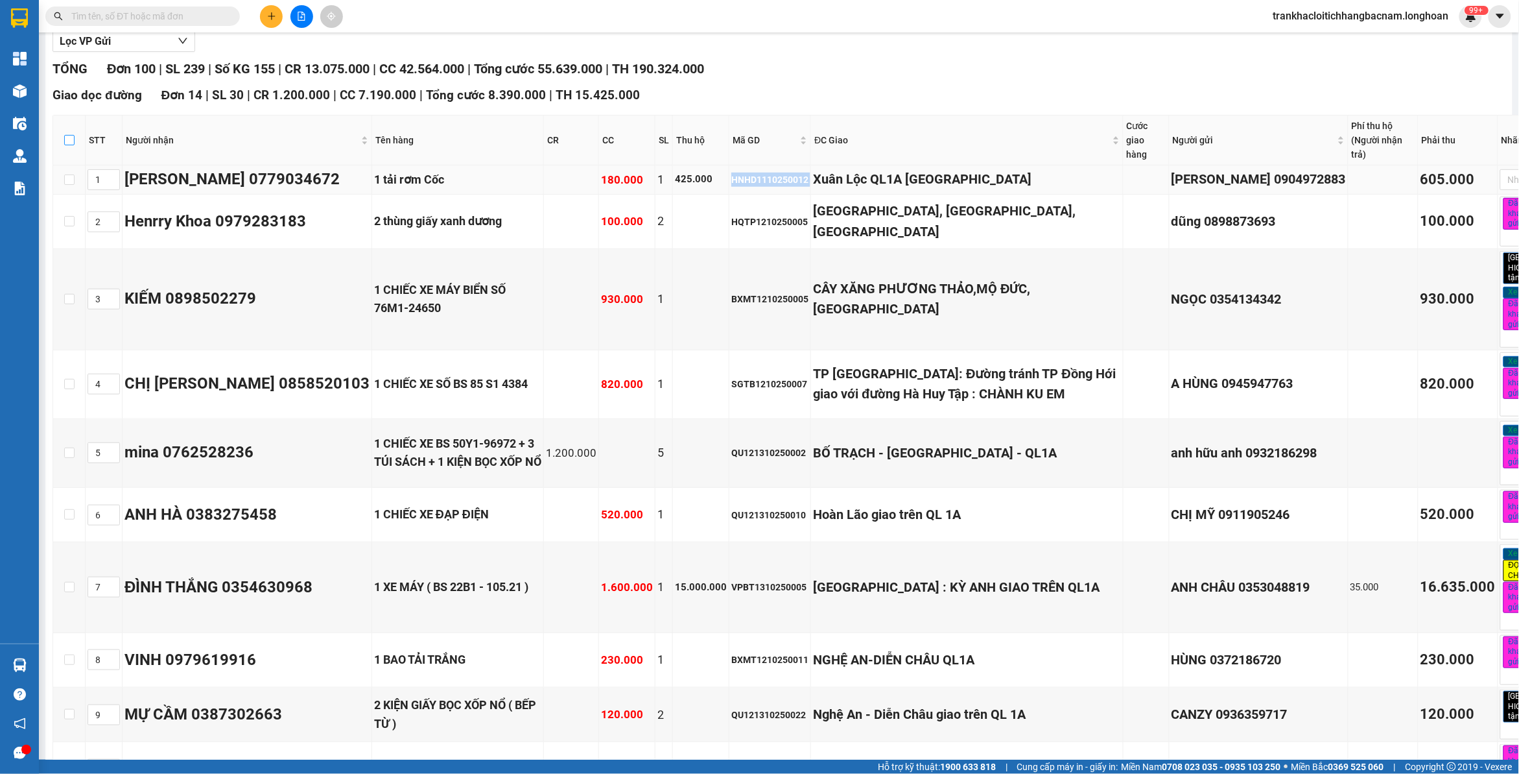
checkbox input "true"
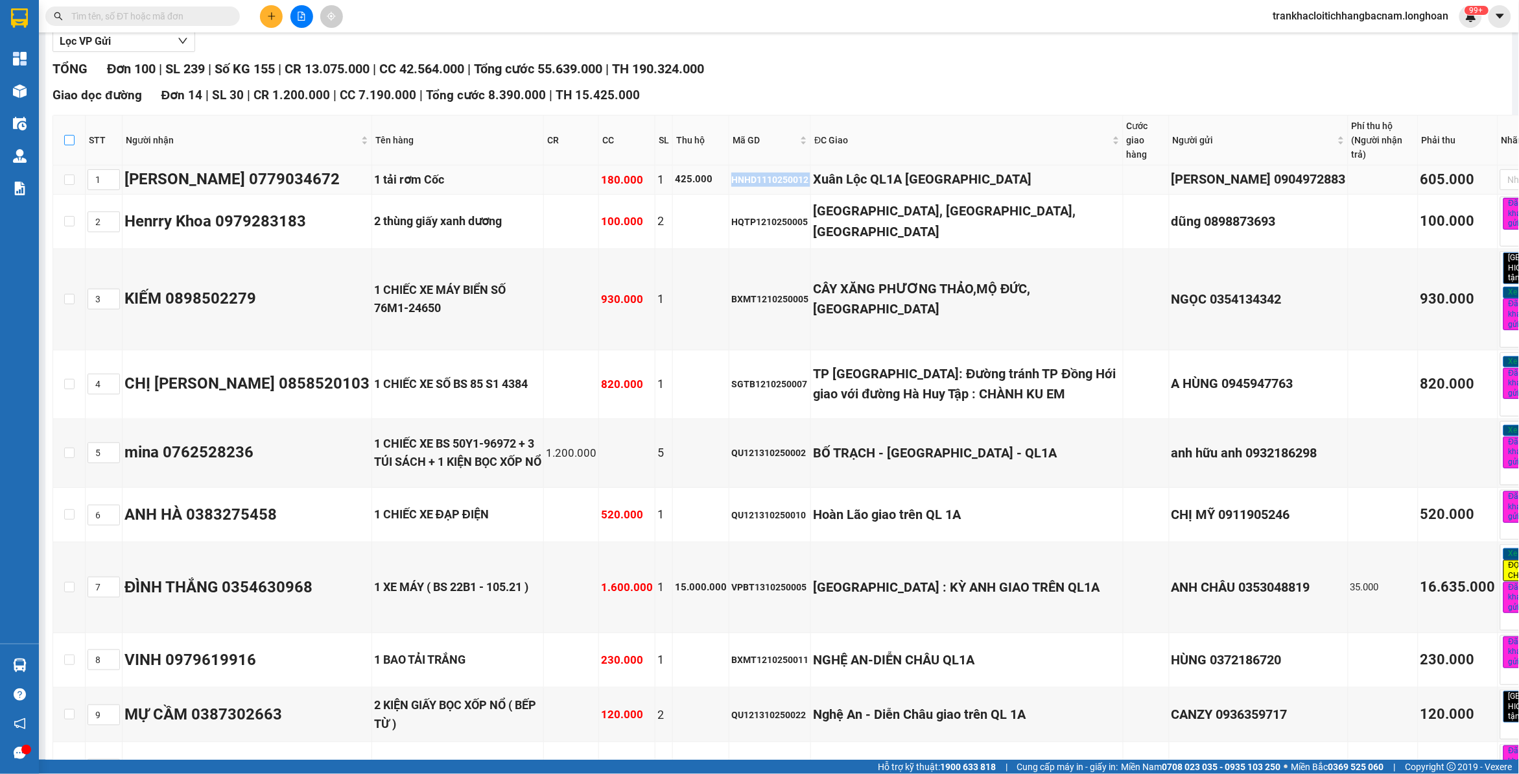
checkbox input "true"
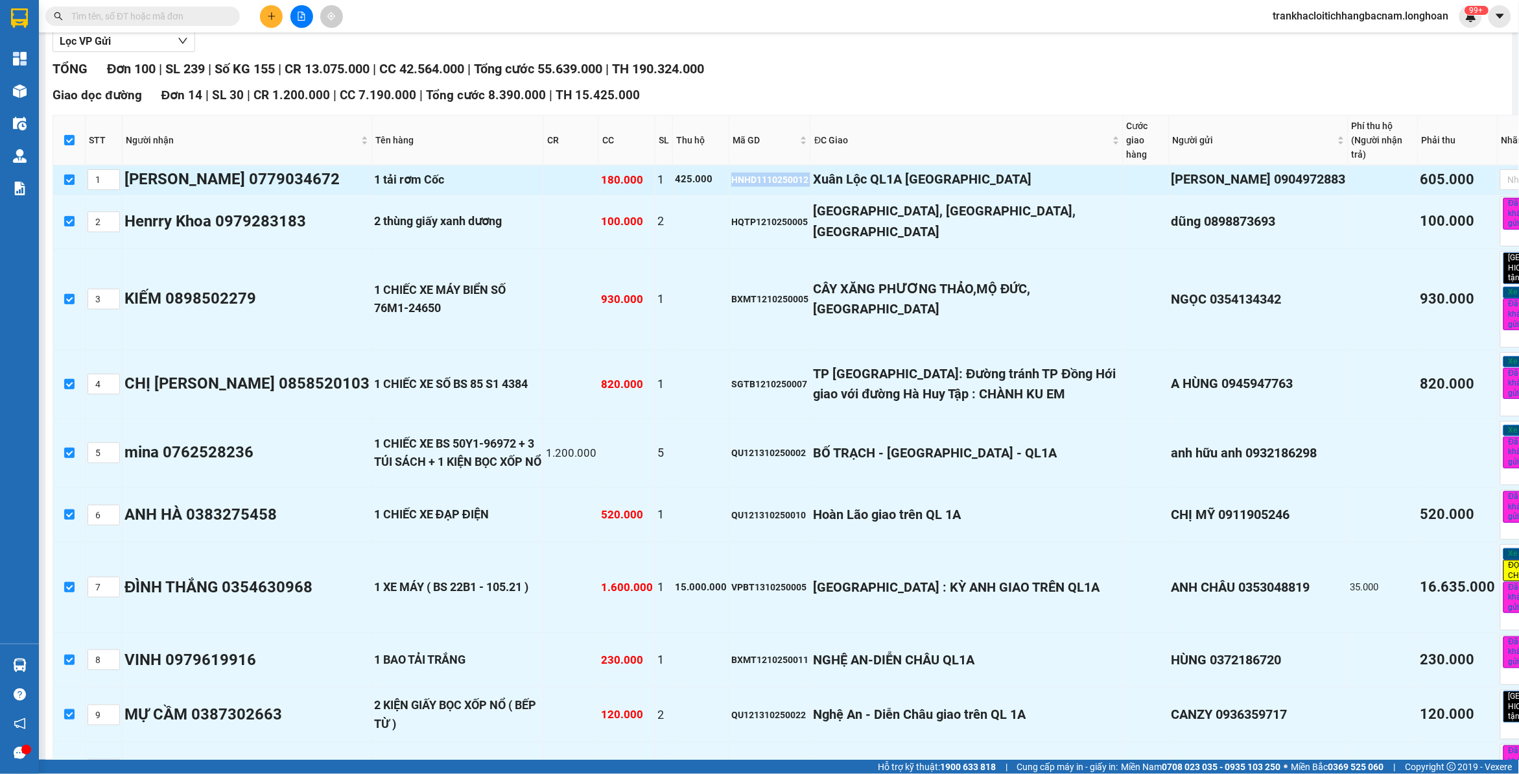
click at [68, 182] on input "checkbox" at bounding box center [69, 179] width 10 height 10
checkbox input "false"
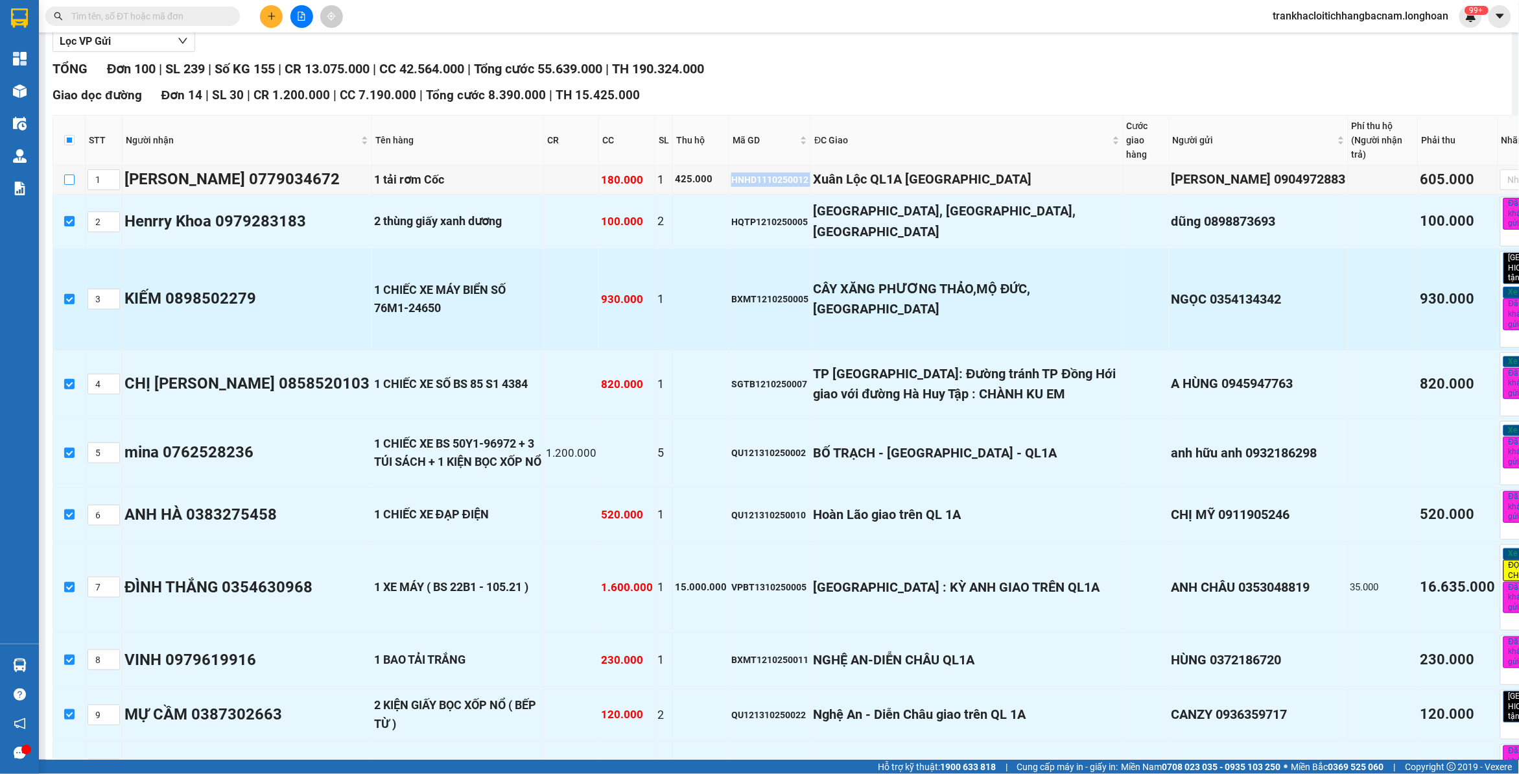
checkbox input "false"
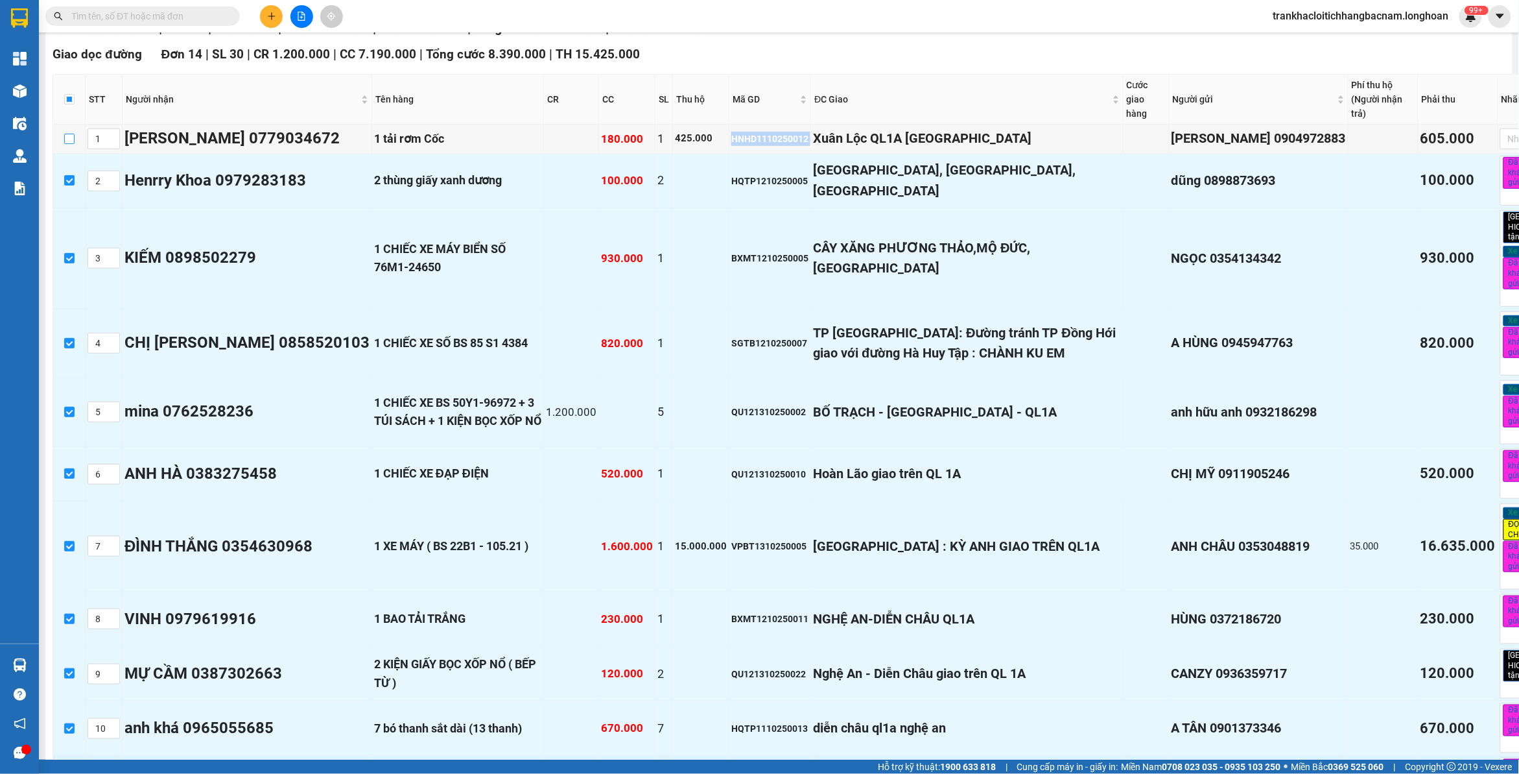
scroll to position [405, 0]
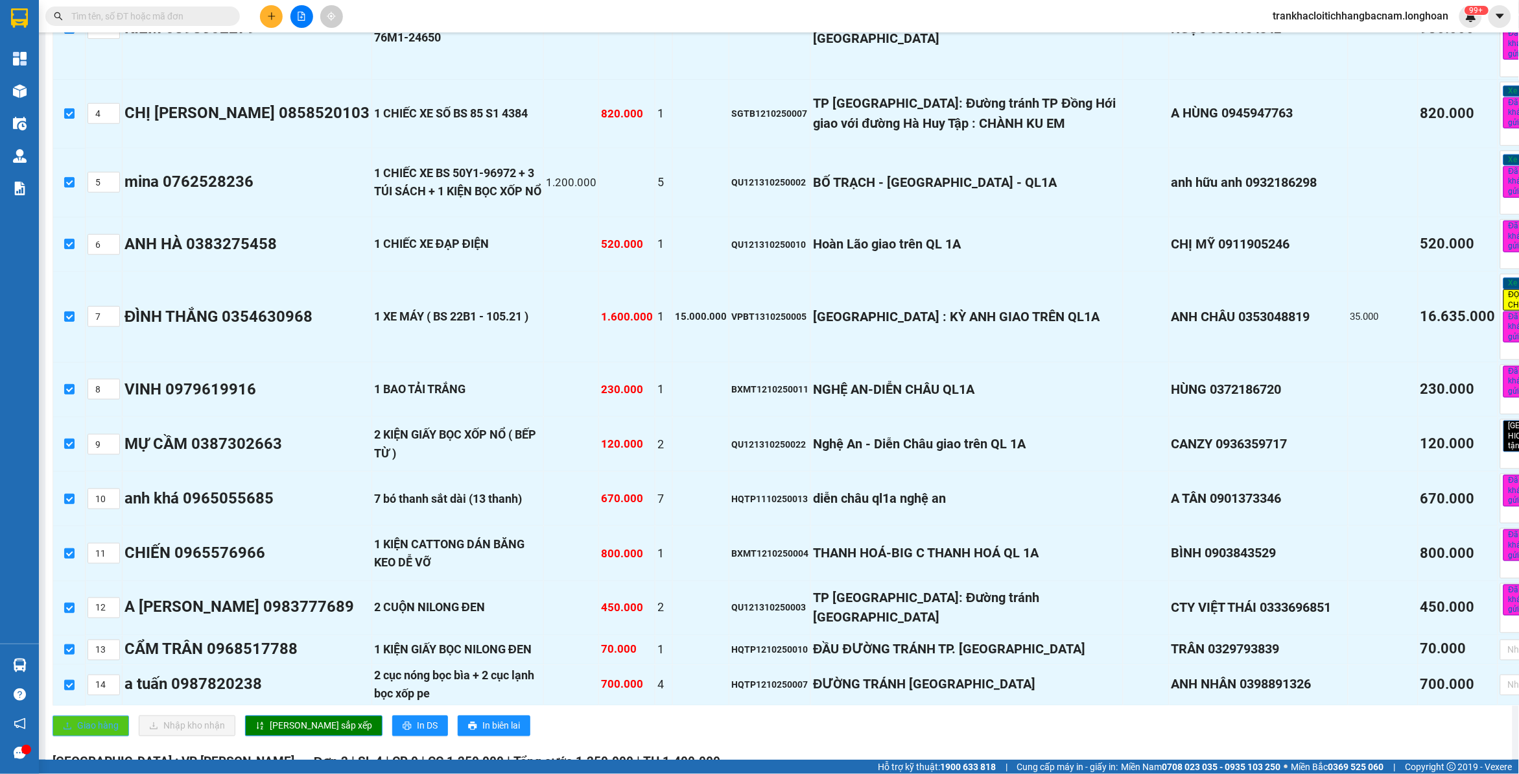
drag, startPoint x: 95, startPoint y: 725, endPoint x: 352, endPoint y: 698, distance: 258.9
click at [95, 724] on span "Giao hàng" at bounding box center [97, 725] width 41 height 14
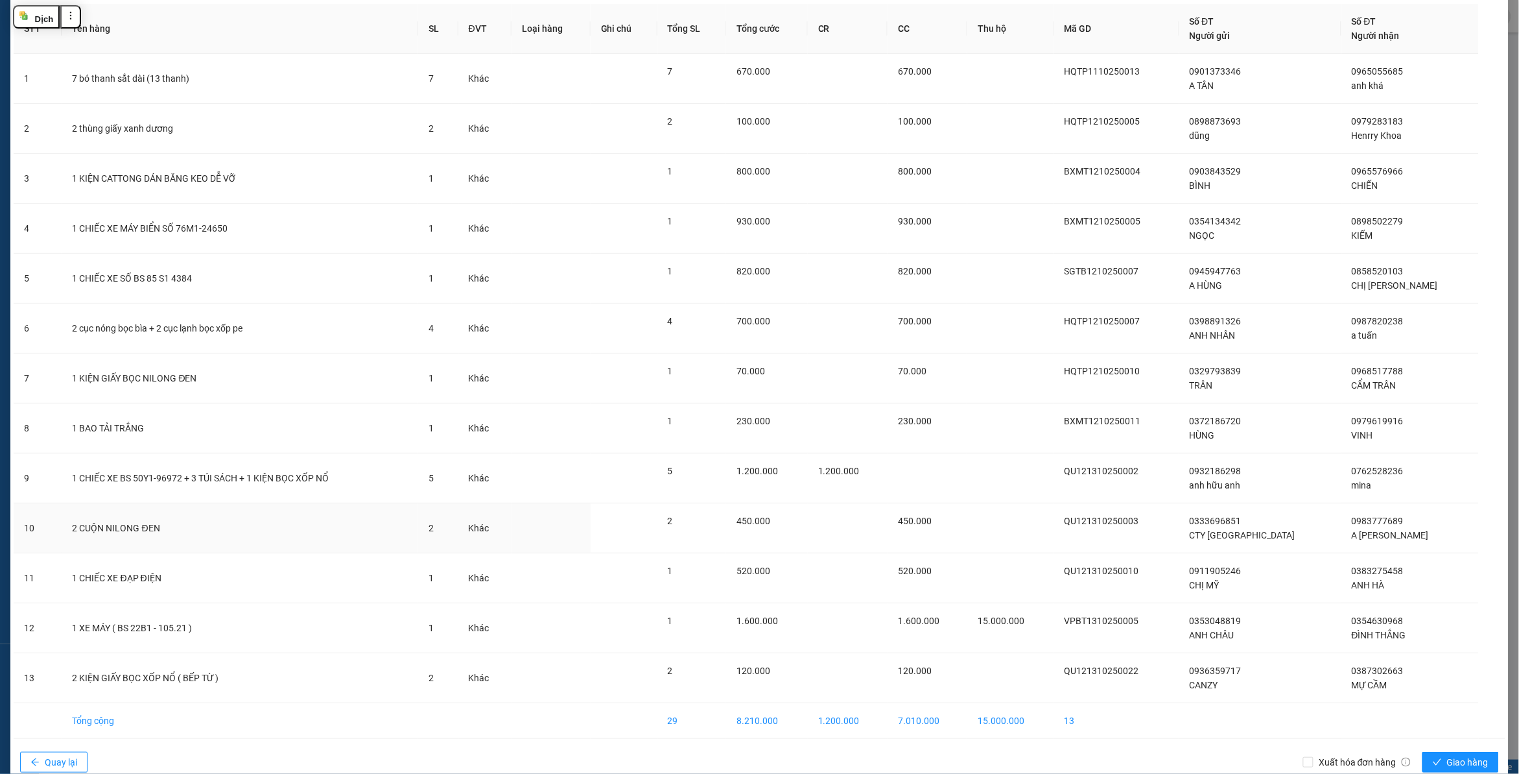
scroll to position [81, 0]
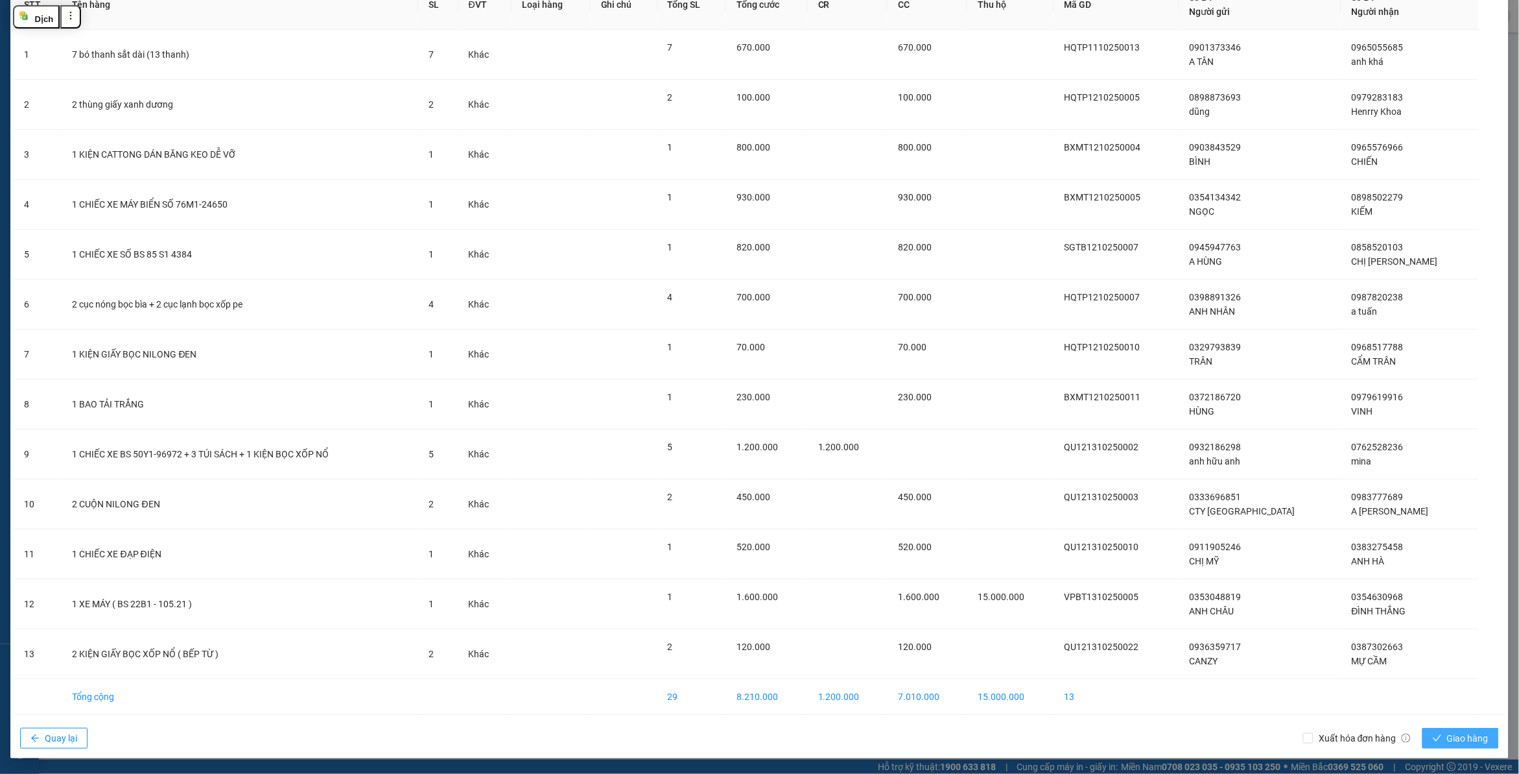
click at [1464, 736] on span "Giao hàng" at bounding box center [1467, 738] width 41 height 14
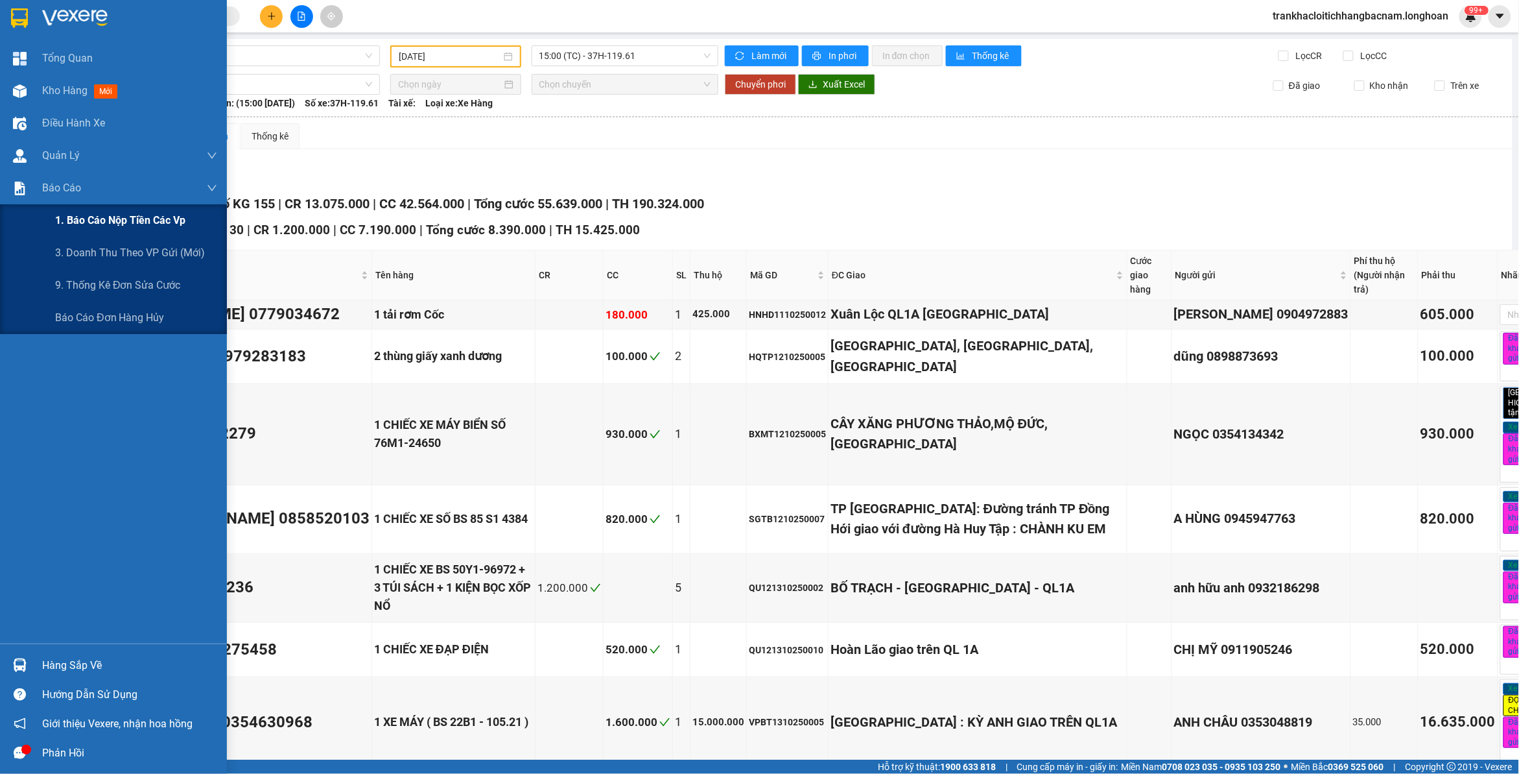
drag, startPoint x: 94, startPoint y: 224, endPoint x: 211, endPoint y: 239, distance: 118.3
click at [95, 224] on span "1. Báo cáo nộp tiền các vp" at bounding box center [119, 220] width 129 height 16
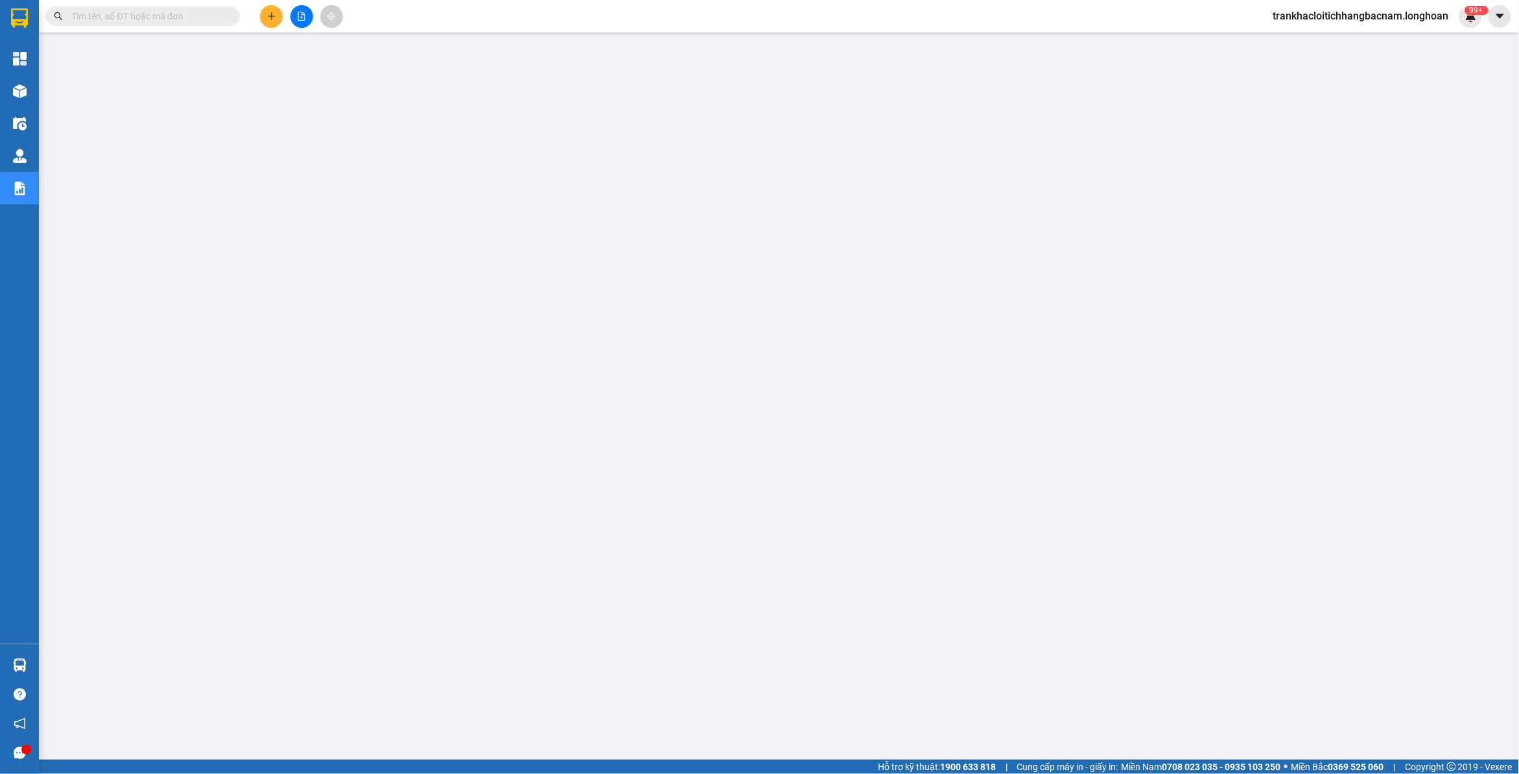
click at [145, 17] on input "text" at bounding box center [147, 16] width 153 height 14
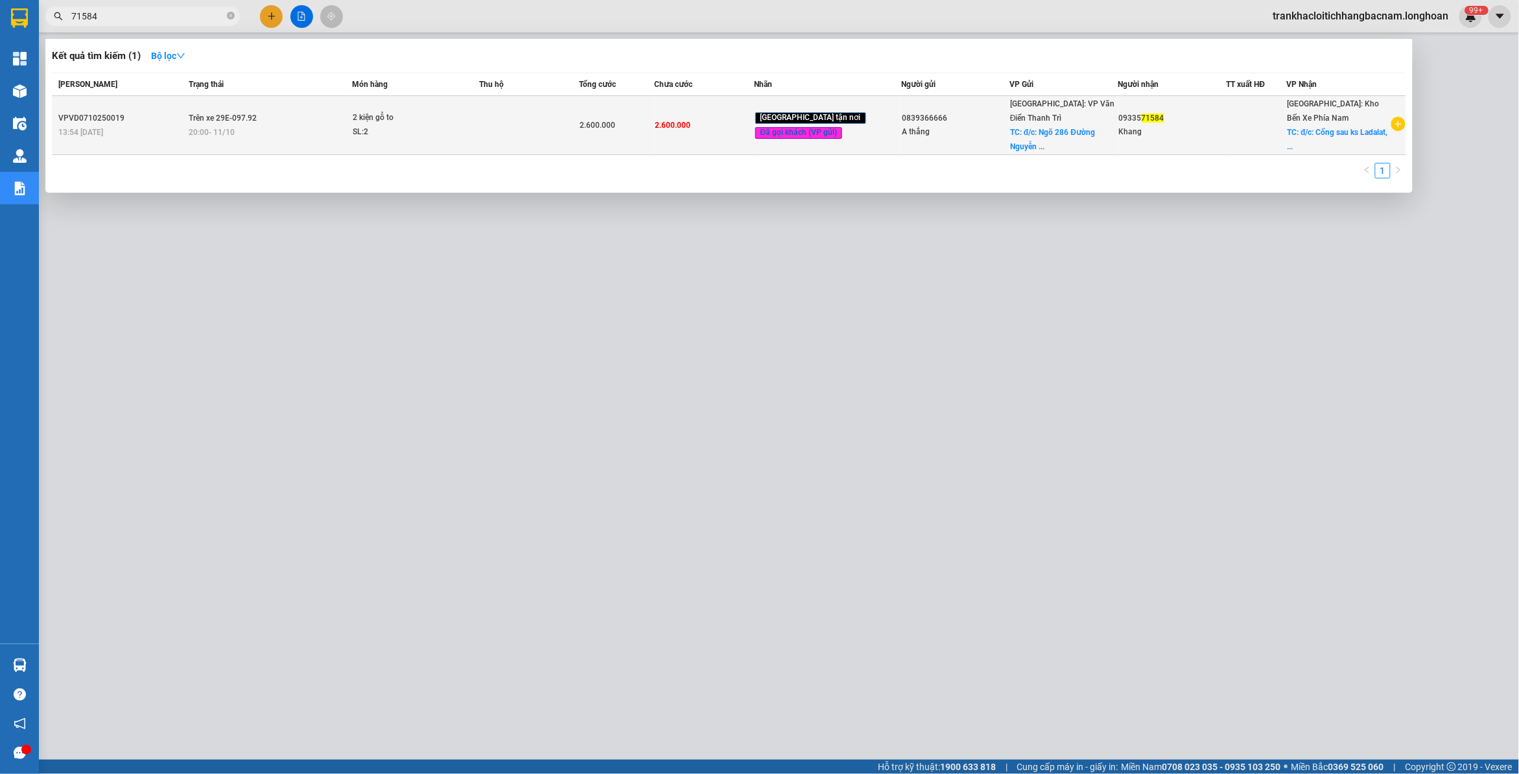
type input "71584"
click at [539, 137] on td at bounding box center [529, 125] width 100 height 59
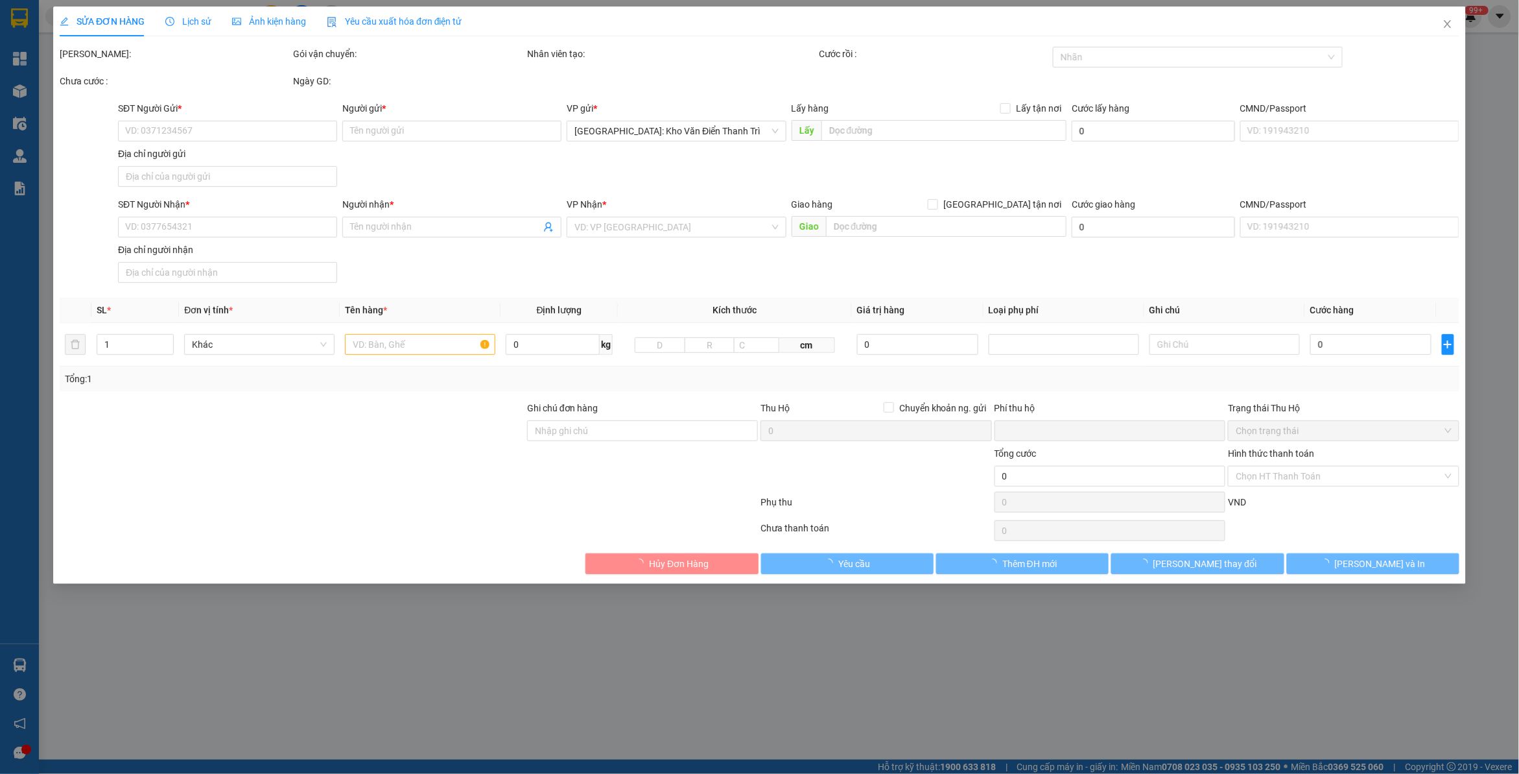
type input "0839366666"
type input "A thắng"
checkbox input "true"
type input "đ/c: Ngõ 286 [PERSON_NAME], [GEOGRAPHIC_DATA], [GEOGRAPHIC_DATA]"
type input "0933571584"
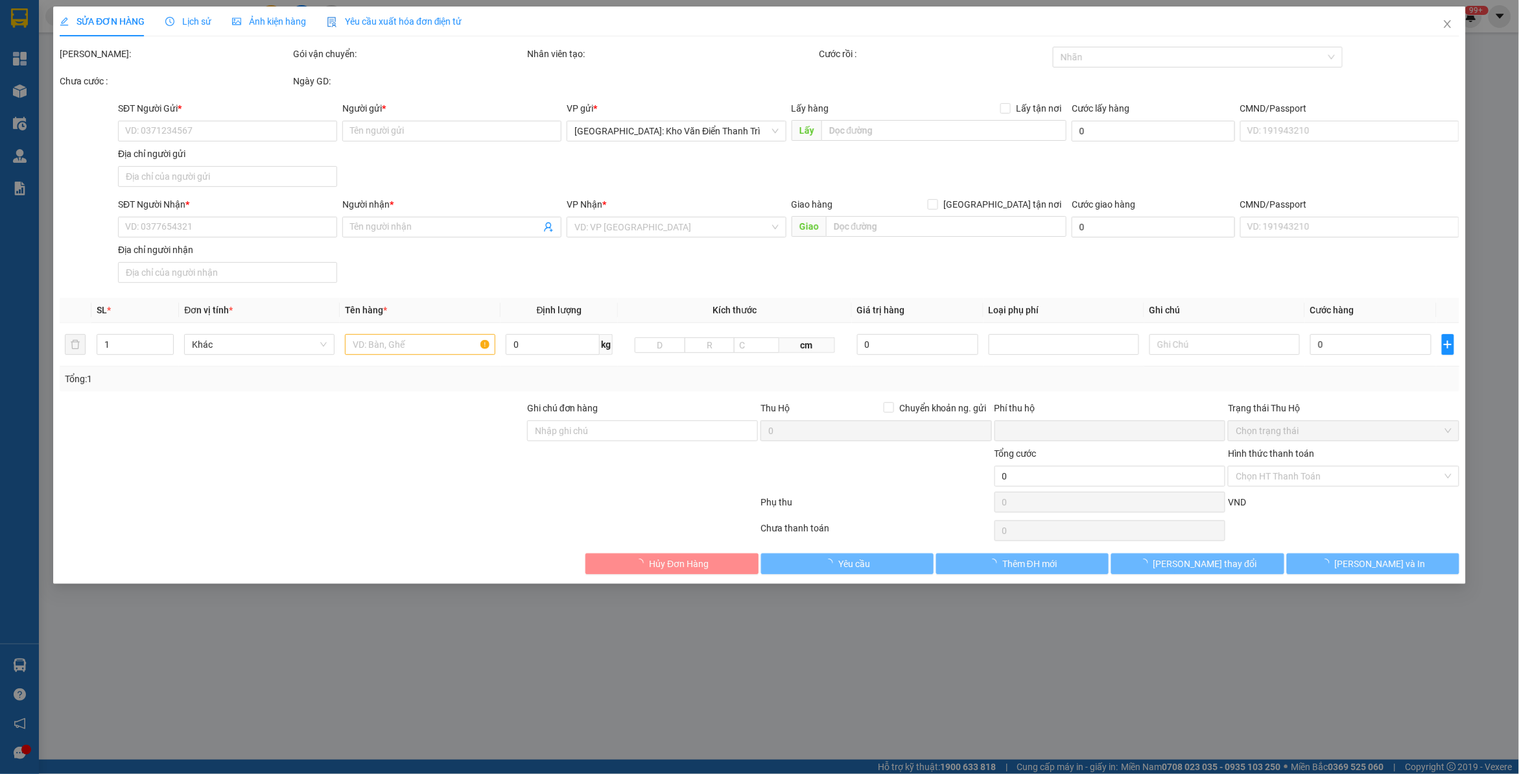
type input "Khang"
checkbox input "true"
type input "đ/c: Cổng sau ks Ladalat, Số 106A Mai Anh Đào, [GEOGRAPHIC_DATA], [GEOGRAPHIC_D…"
type input "hàng để nhầm kho nhận vào q12 cho quay đầu ra nha trang để đi [GEOGRAPHIC_DATA]"
type input "0"
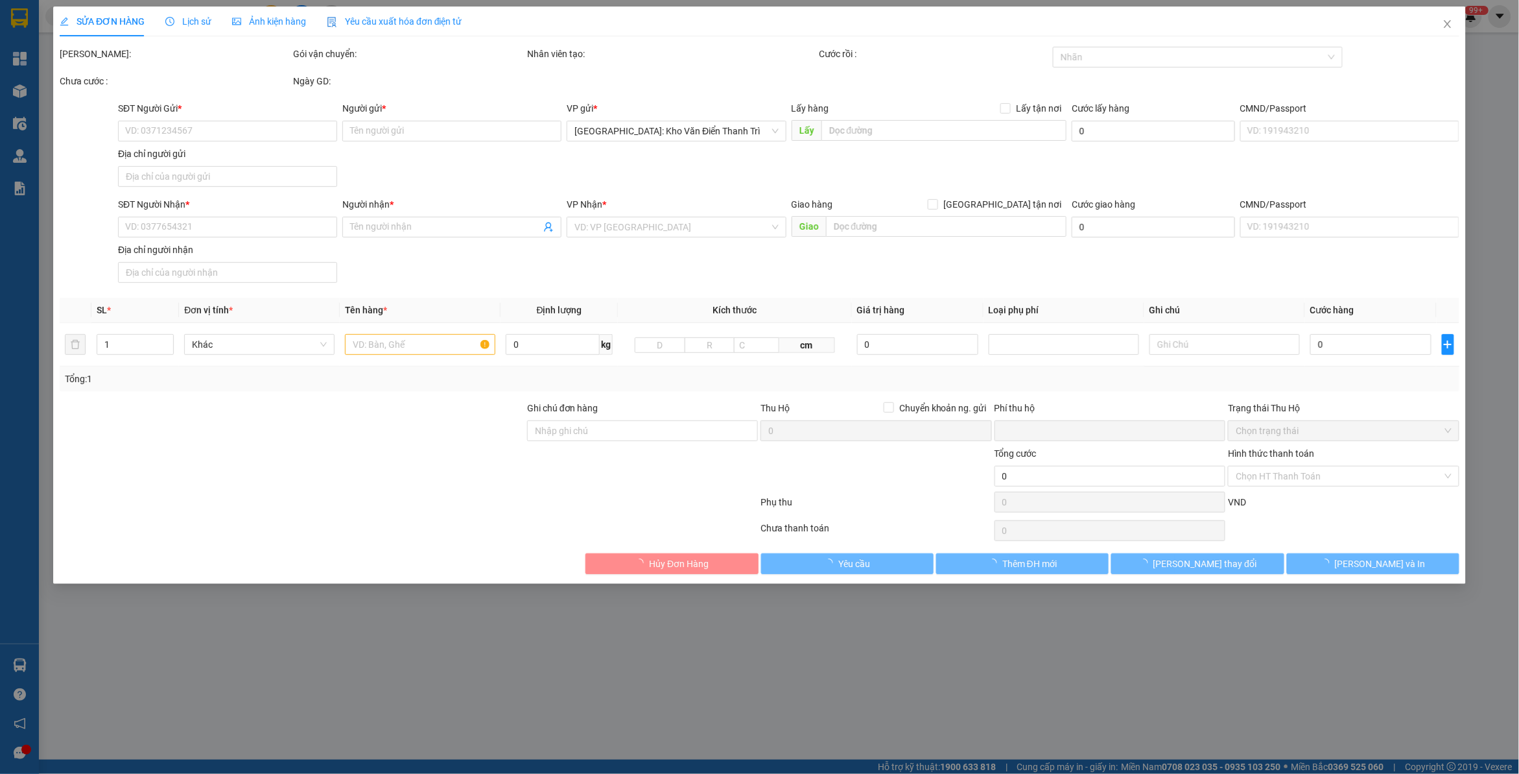
type input "2.600.000"
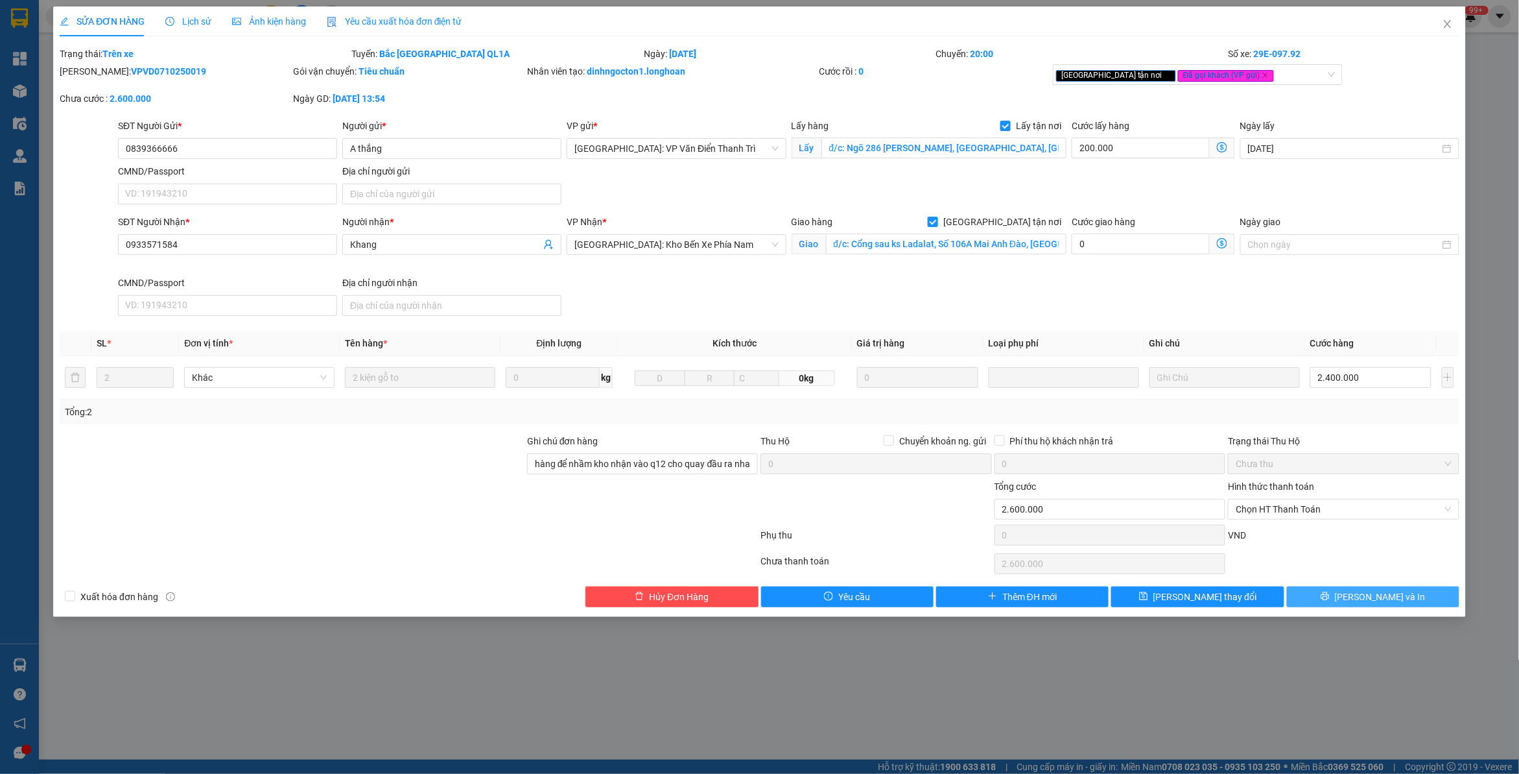
click at [1345, 607] on button "[PERSON_NAME] và In" at bounding box center [1373, 596] width 172 height 21
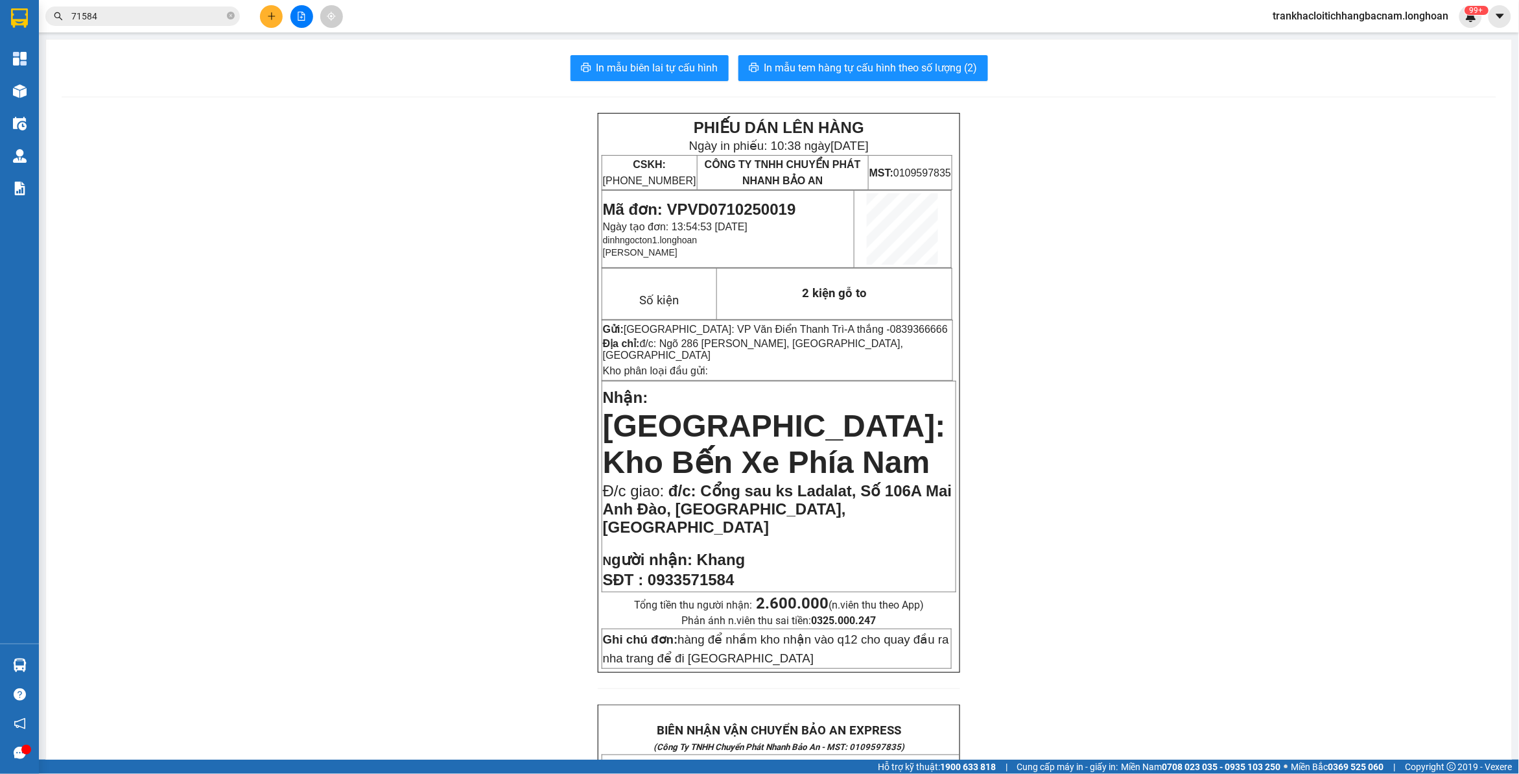
drag, startPoint x: 121, startPoint y: 23, endPoint x: 128, endPoint y: 14, distance: 12.1
click at [121, 19] on span "71584" at bounding box center [142, 15] width 195 height 19
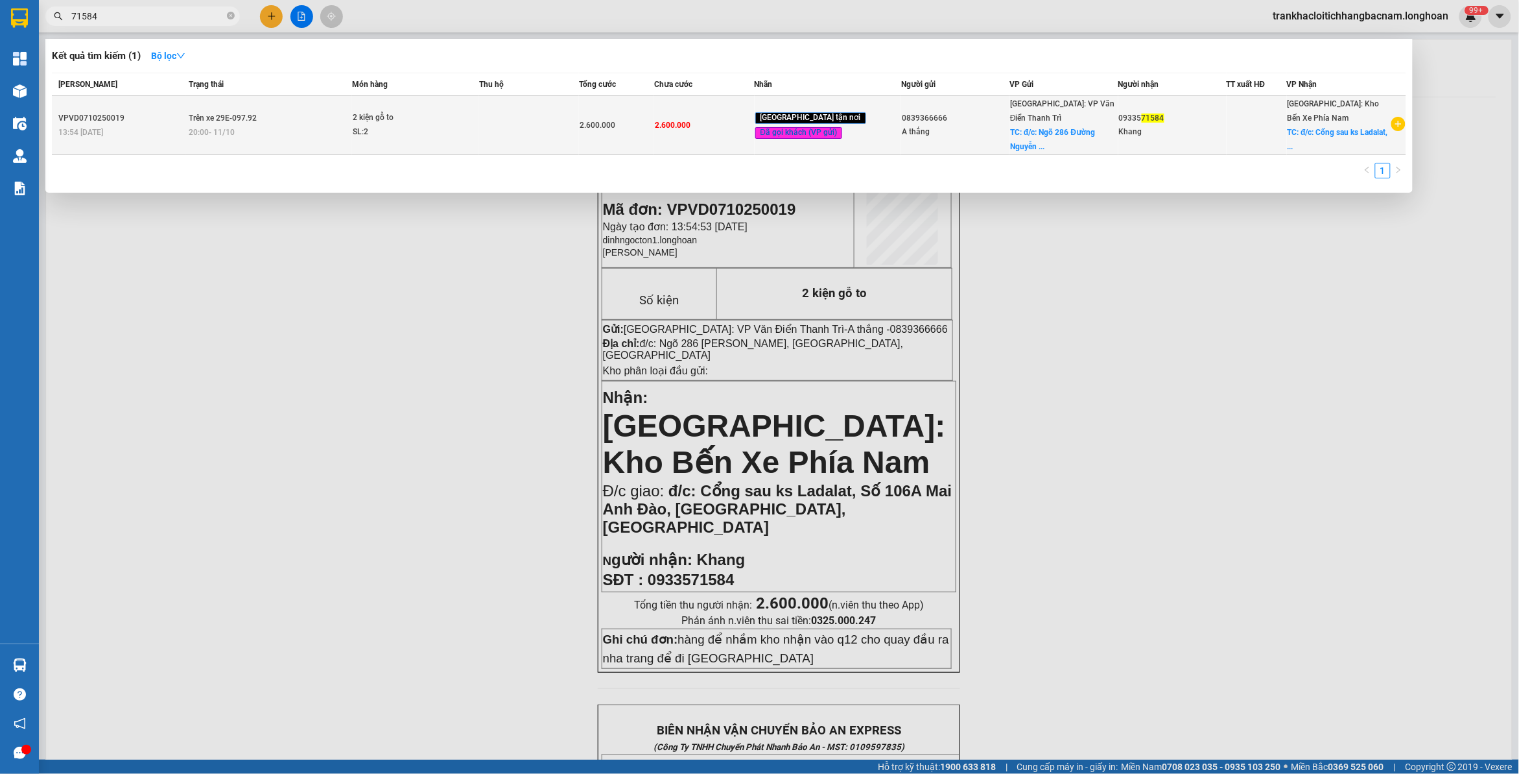
click at [256, 119] on span "Trên xe 29E-097.92" at bounding box center [223, 117] width 68 height 9
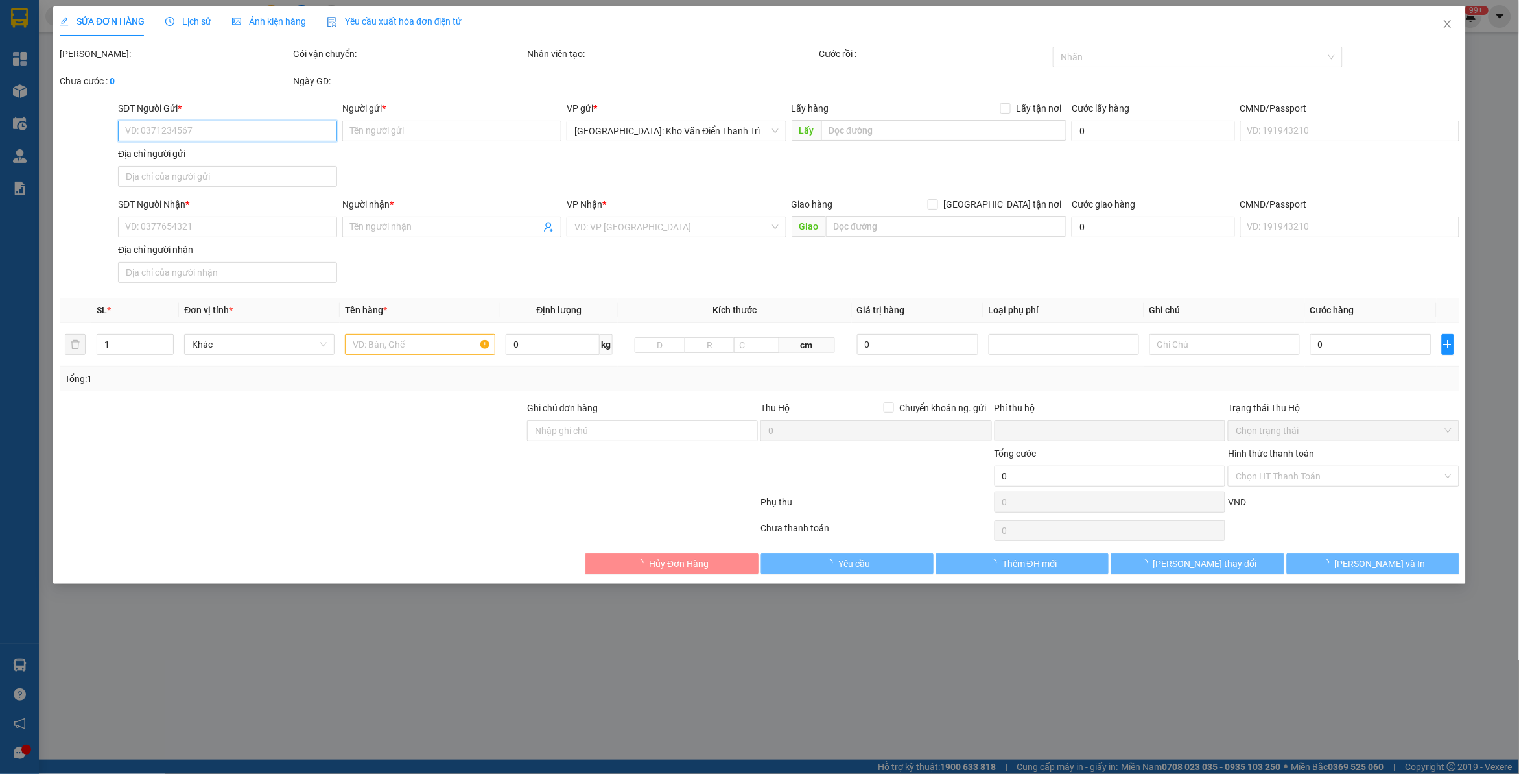
type input "0839366666"
type input "A thắng"
checkbox input "true"
type input "đ/c: Ngõ 286 [PERSON_NAME], [GEOGRAPHIC_DATA], [GEOGRAPHIC_DATA]"
type input "0933571584"
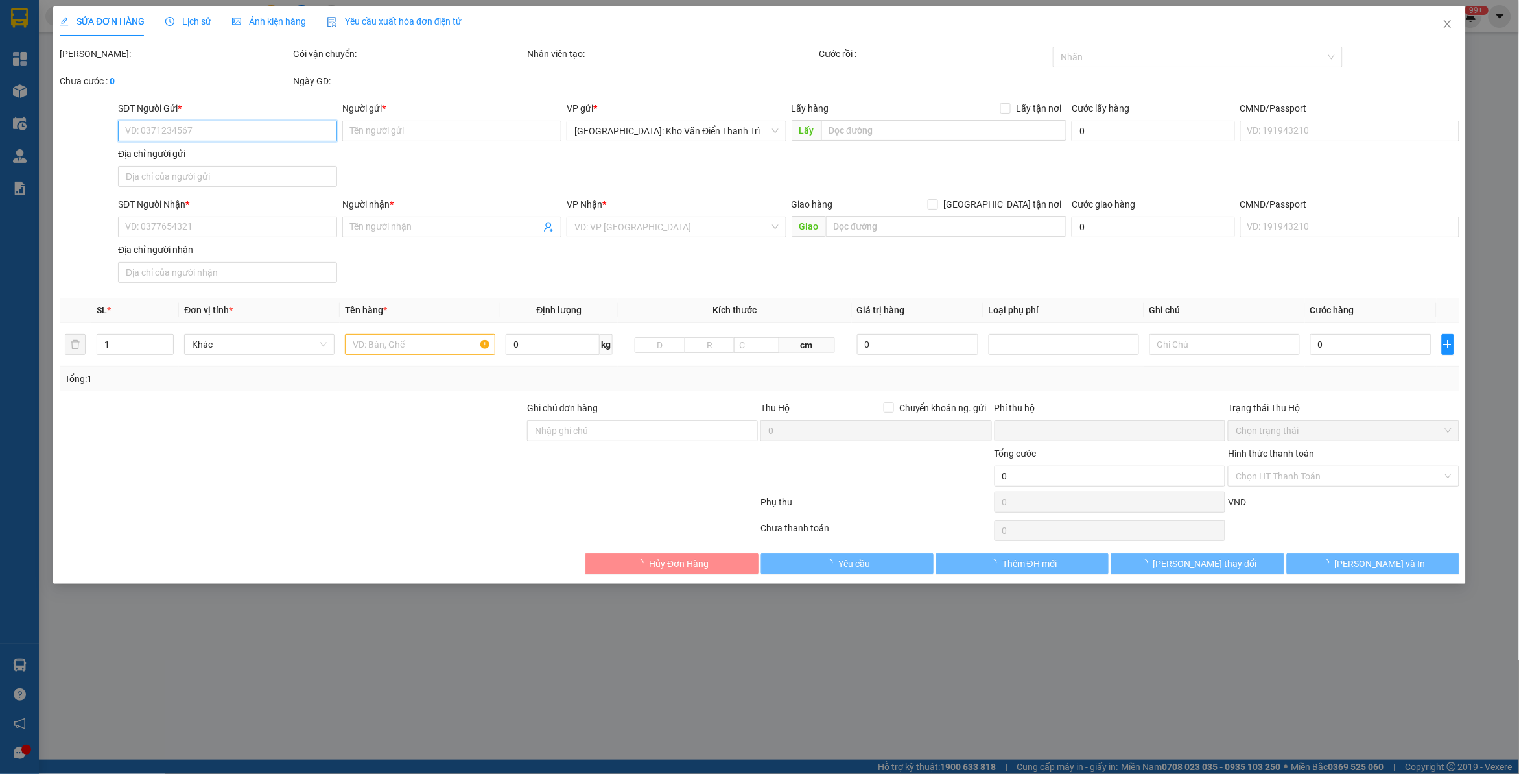
type input "Khang"
checkbox input "true"
type input "đ/c: Cổng sau ks Ladalat, Số 106A Mai Anh Đào, [GEOGRAPHIC_DATA], [GEOGRAPHIC_D…"
type input "hàng để nhầm kho nhận vào q12 cho quay đầu ra nha trang để đi [GEOGRAPHIC_DATA]"
type input "0"
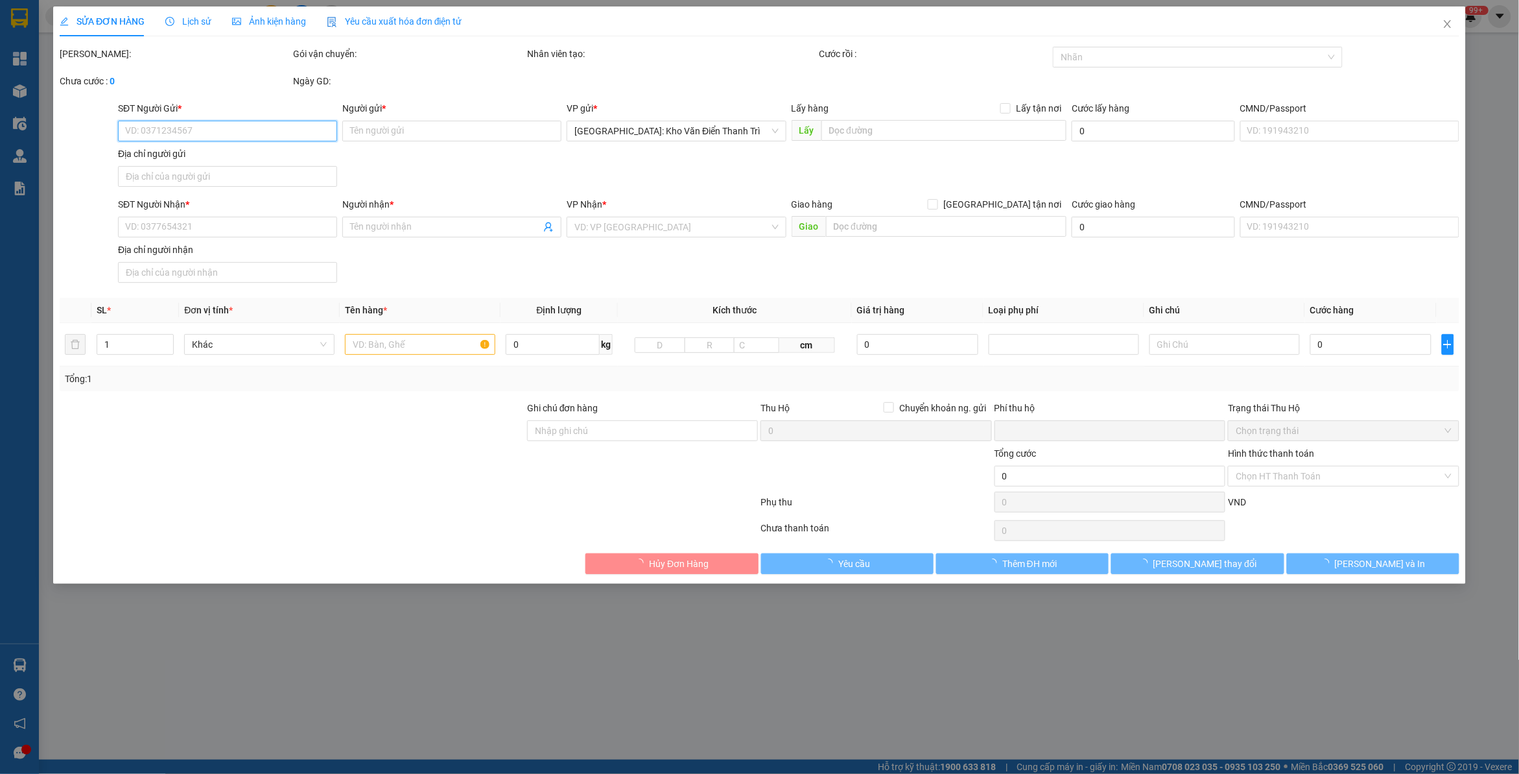
type input "2.600.000"
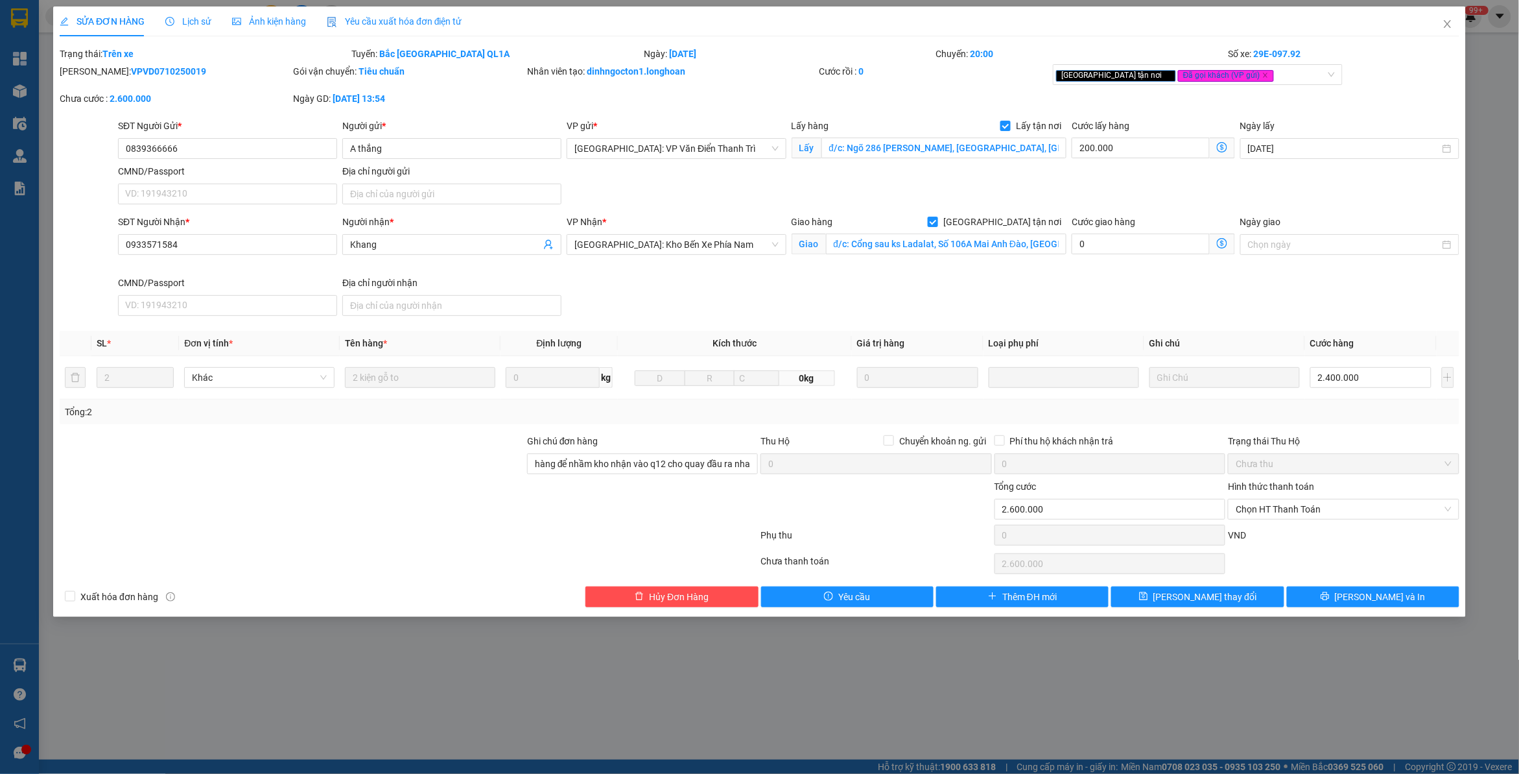
click at [656, 278] on div "SĐT Người Nhận * 0933571584 Người nhận * Khang VP Nhận * [GEOGRAPHIC_DATA]: Kho…" at bounding box center [788, 268] width 1347 height 106
click at [1333, 603] on button "[PERSON_NAME] và In" at bounding box center [1373, 596] width 172 height 21
